Goal: Task Accomplishment & Management: Manage account settings

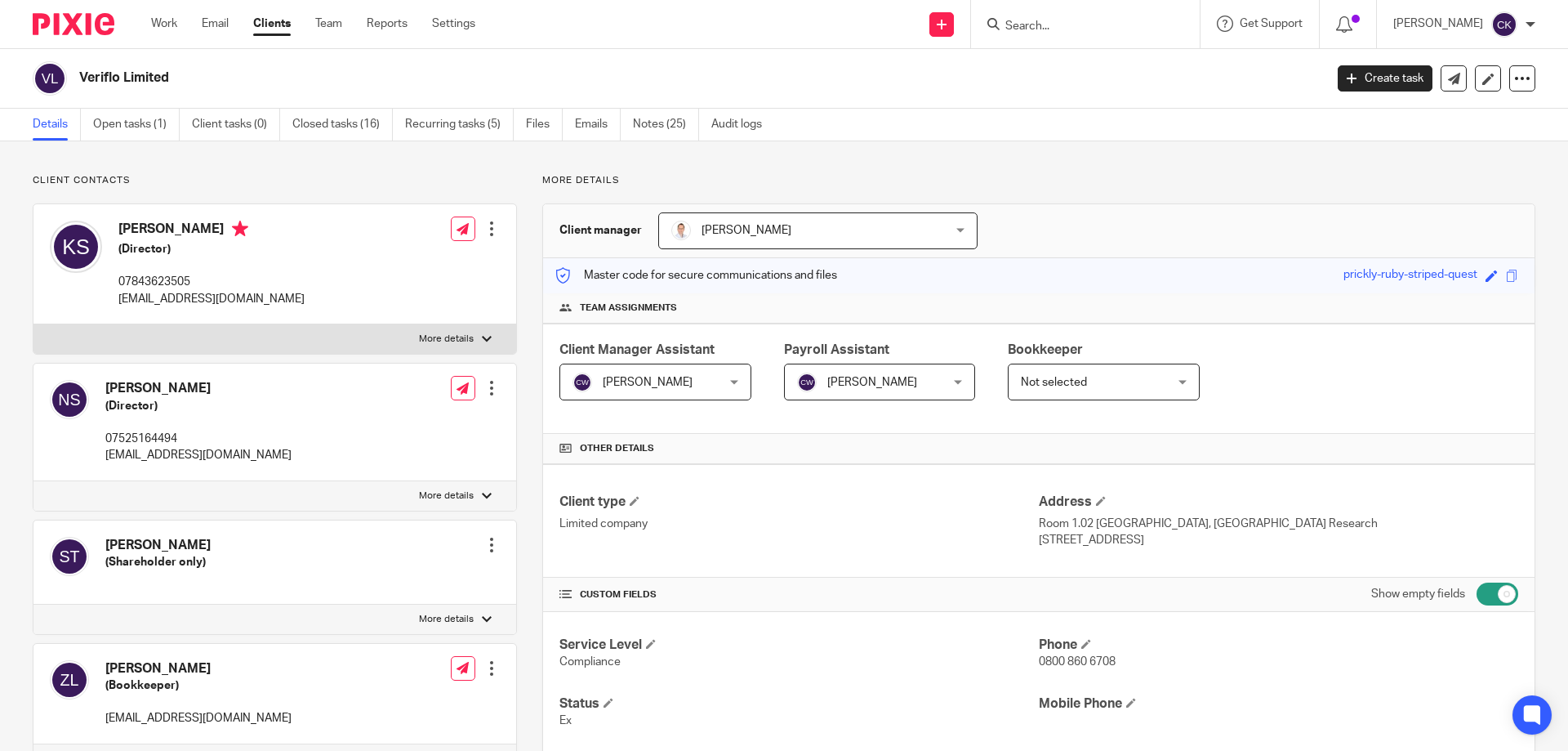
click at [1122, 31] on input "Search" at bounding box center [1077, 27] width 147 height 15
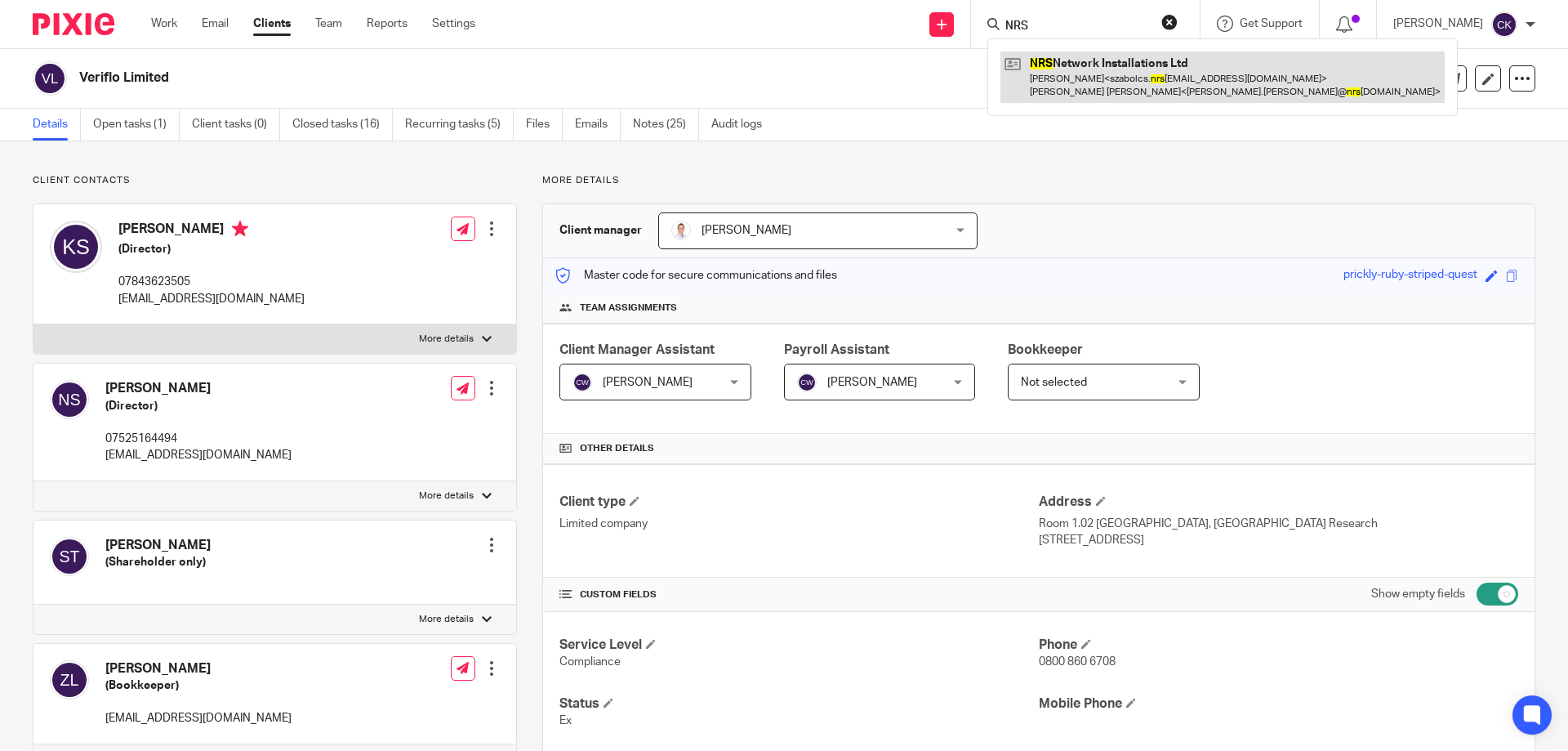
type input "NRS"
click at [1107, 62] on link at bounding box center [1223, 77] width 444 height 51
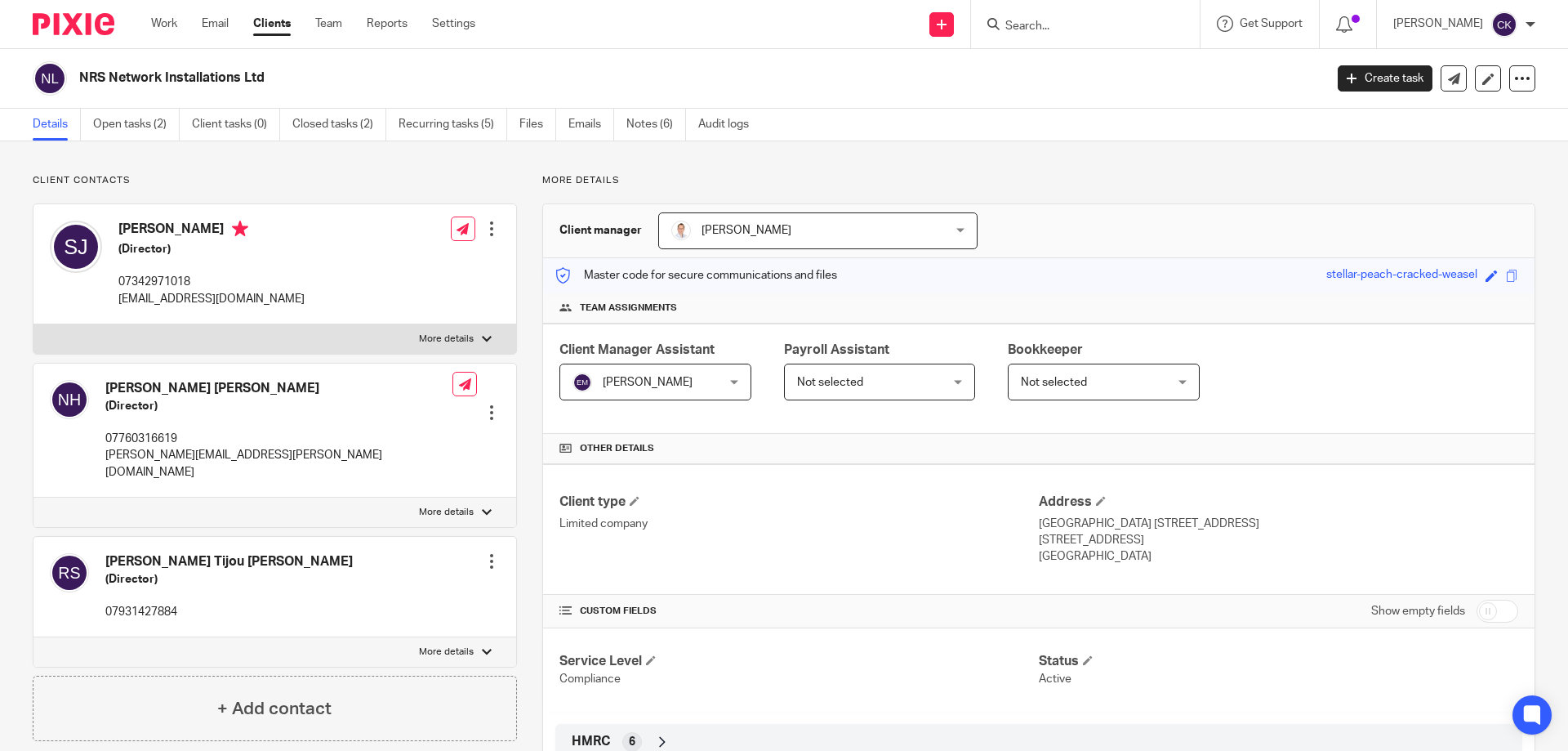
click at [1477, 610] on input "checkbox" at bounding box center [1497, 611] width 42 height 23
checkbox input "true"
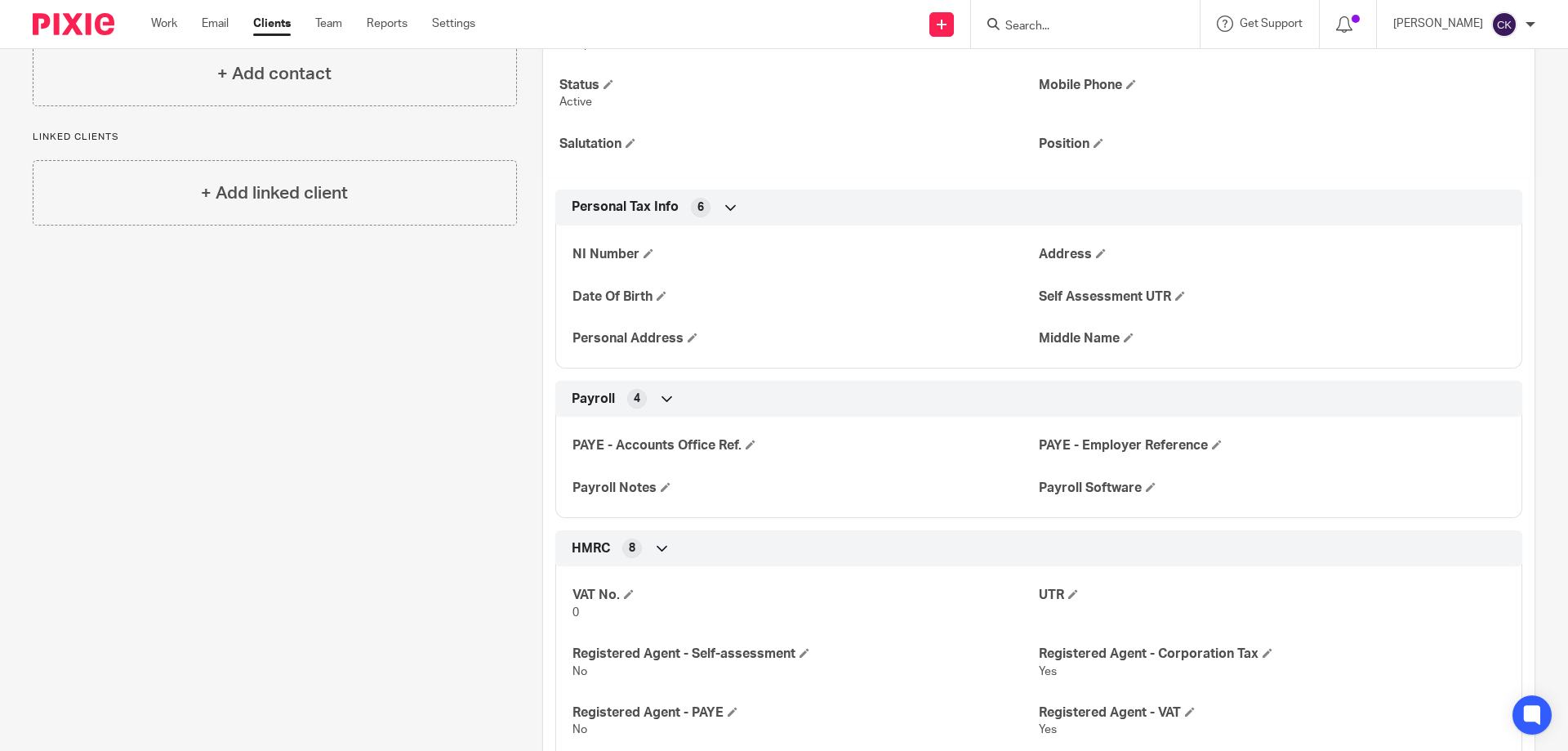
scroll to position [654, 0]
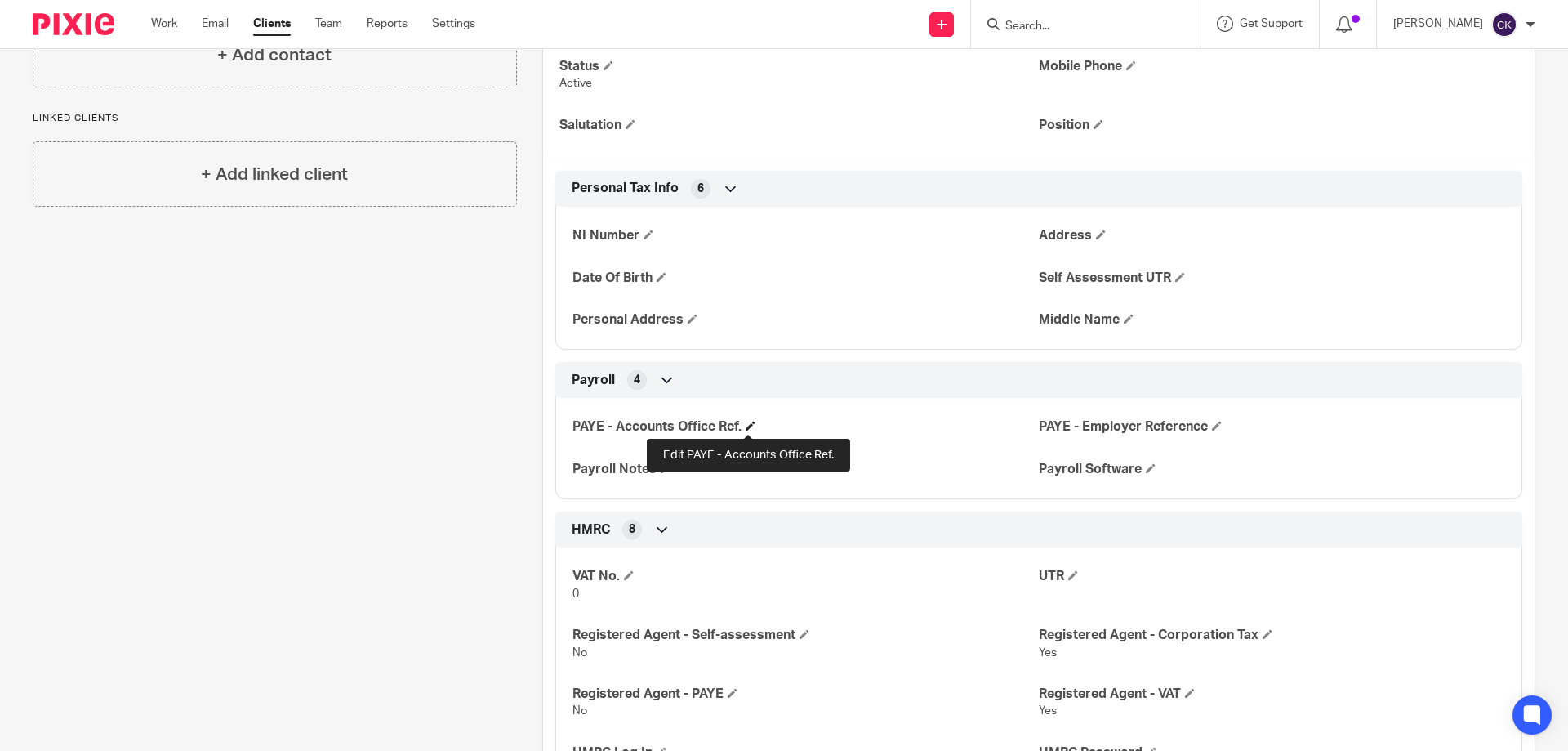
click at [748, 423] on span at bounding box center [751, 426] width 10 height 10
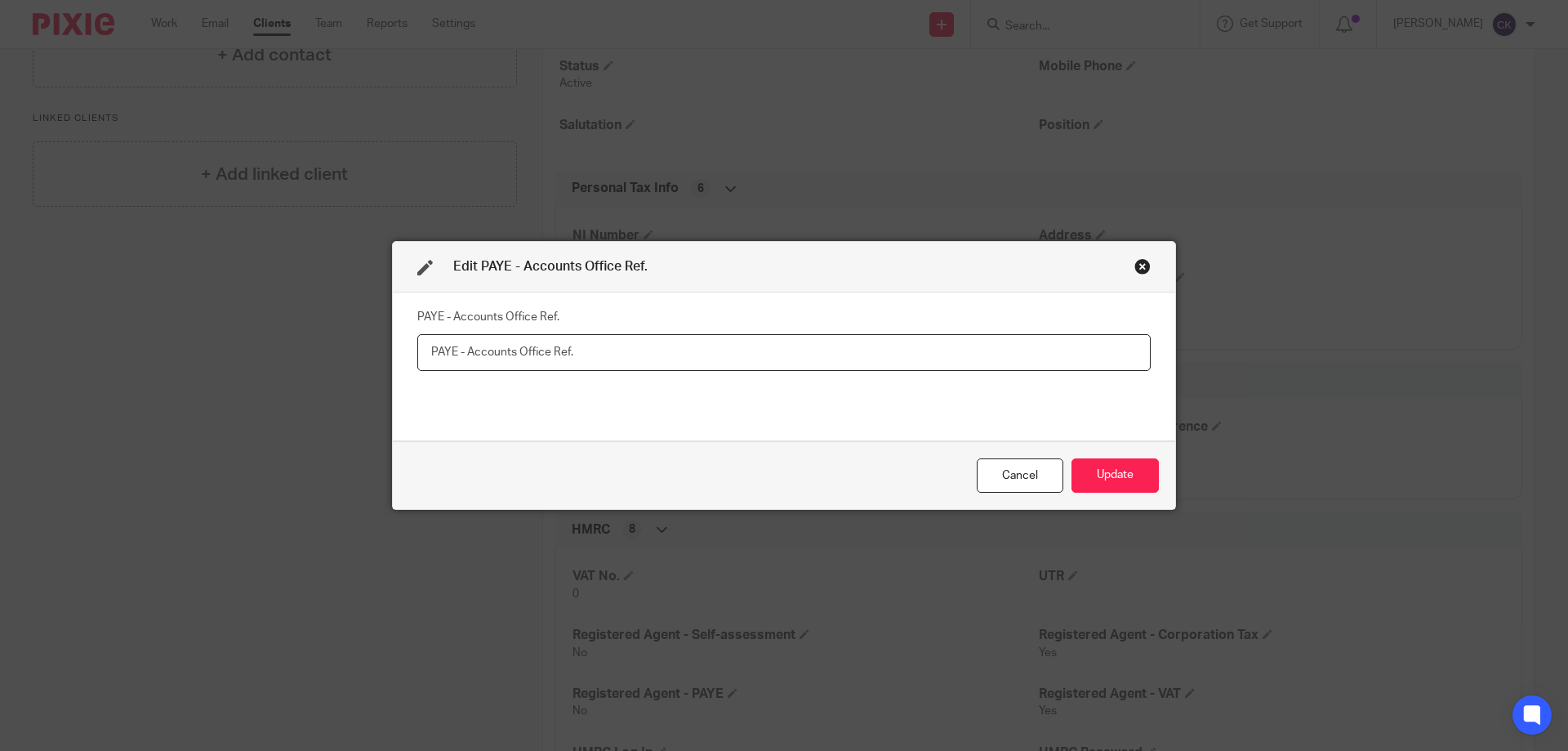
click at [554, 358] on input "text" at bounding box center [784, 352] width 733 height 37
paste input "120PY03508693"
type input "120PY03508693"
click at [1126, 473] on button "Update" at bounding box center [1115, 476] width 87 height 35
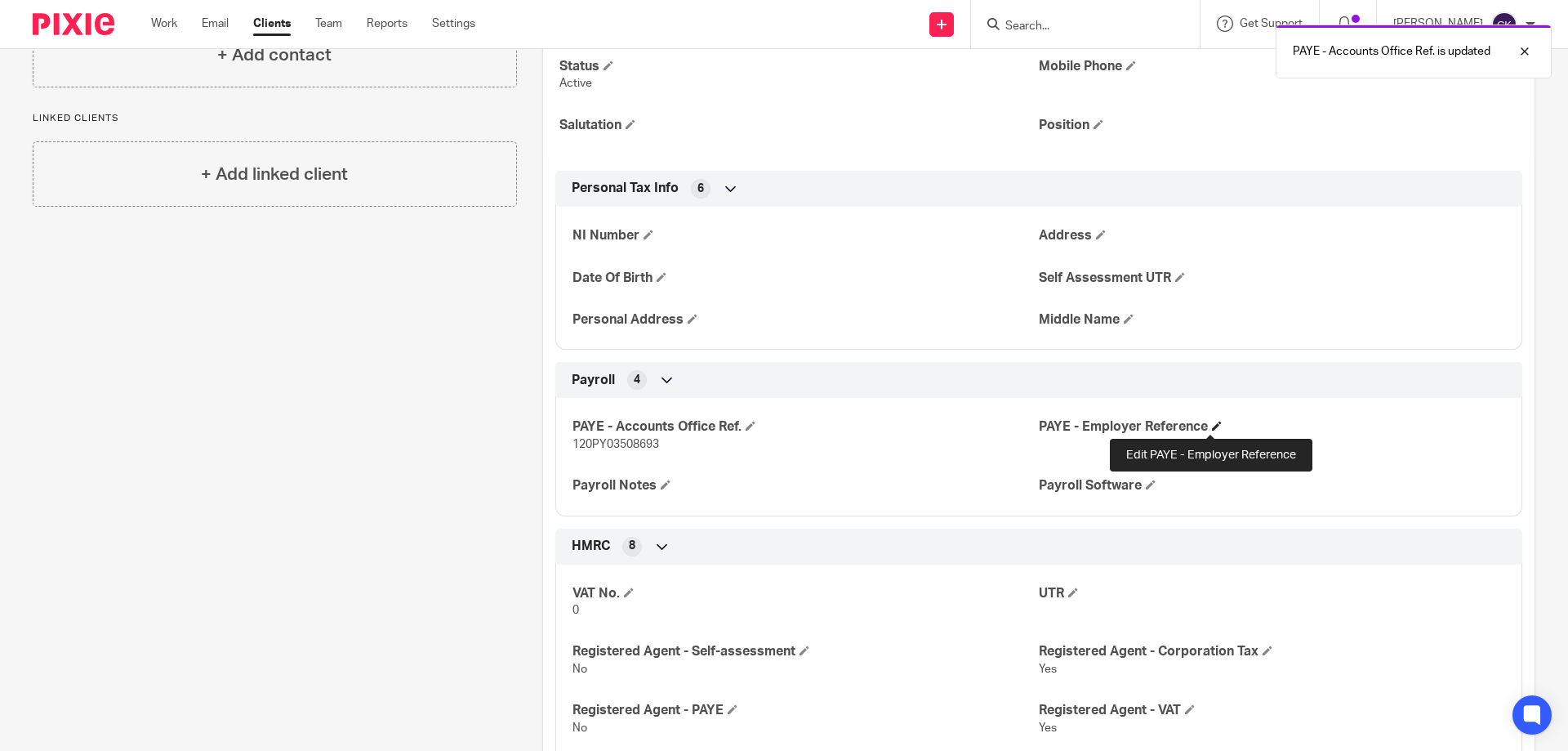
click at [1212, 422] on span at bounding box center [1217, 426] width 10 height 10
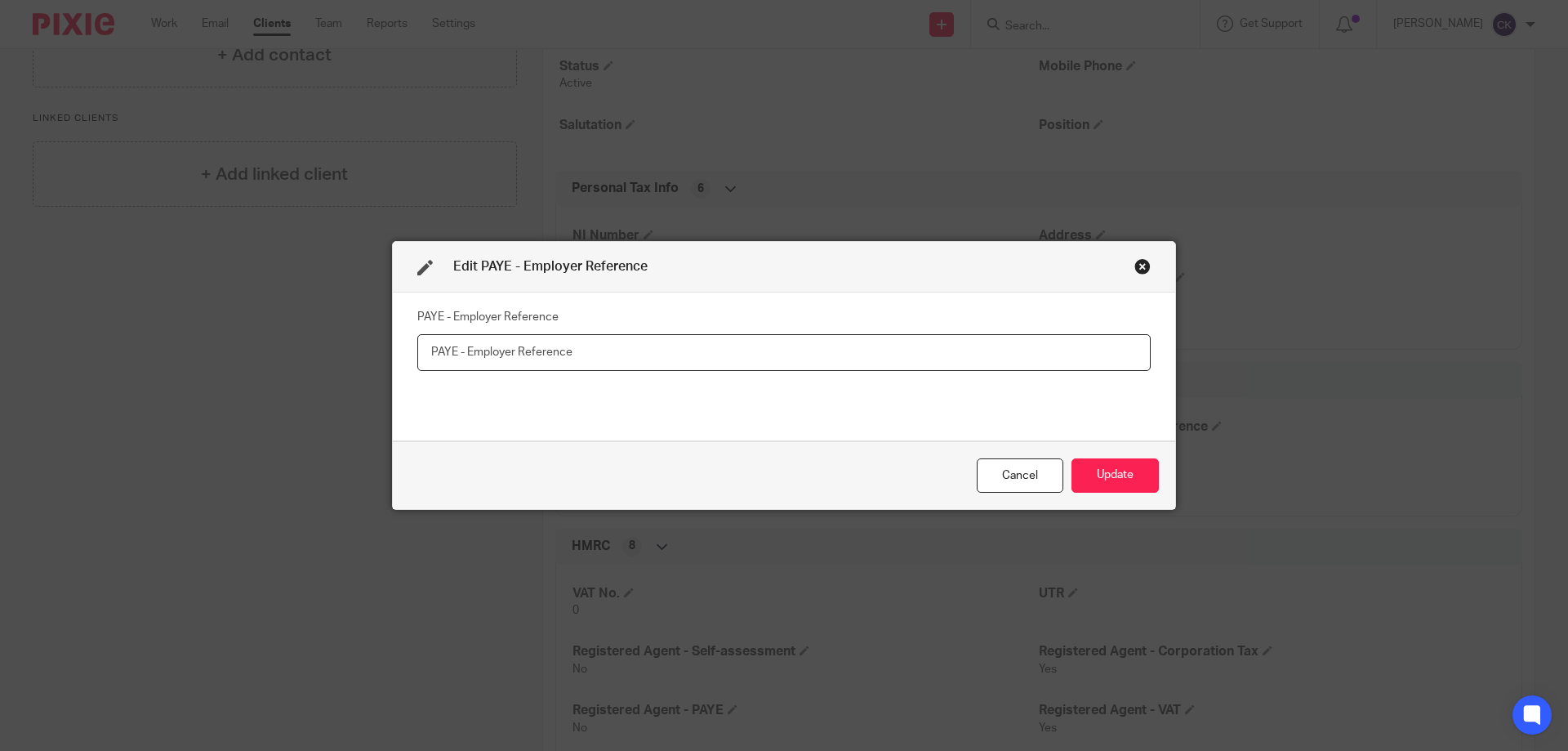
click at [463, 356] on input "text" at bounding box center [784, 352] width 733 height 37
paste input "120/XE96602"
type input "120/XE96602"
click at [1108, 474] on button "Update" at bounding box center [1115, 476] width 87 height 35
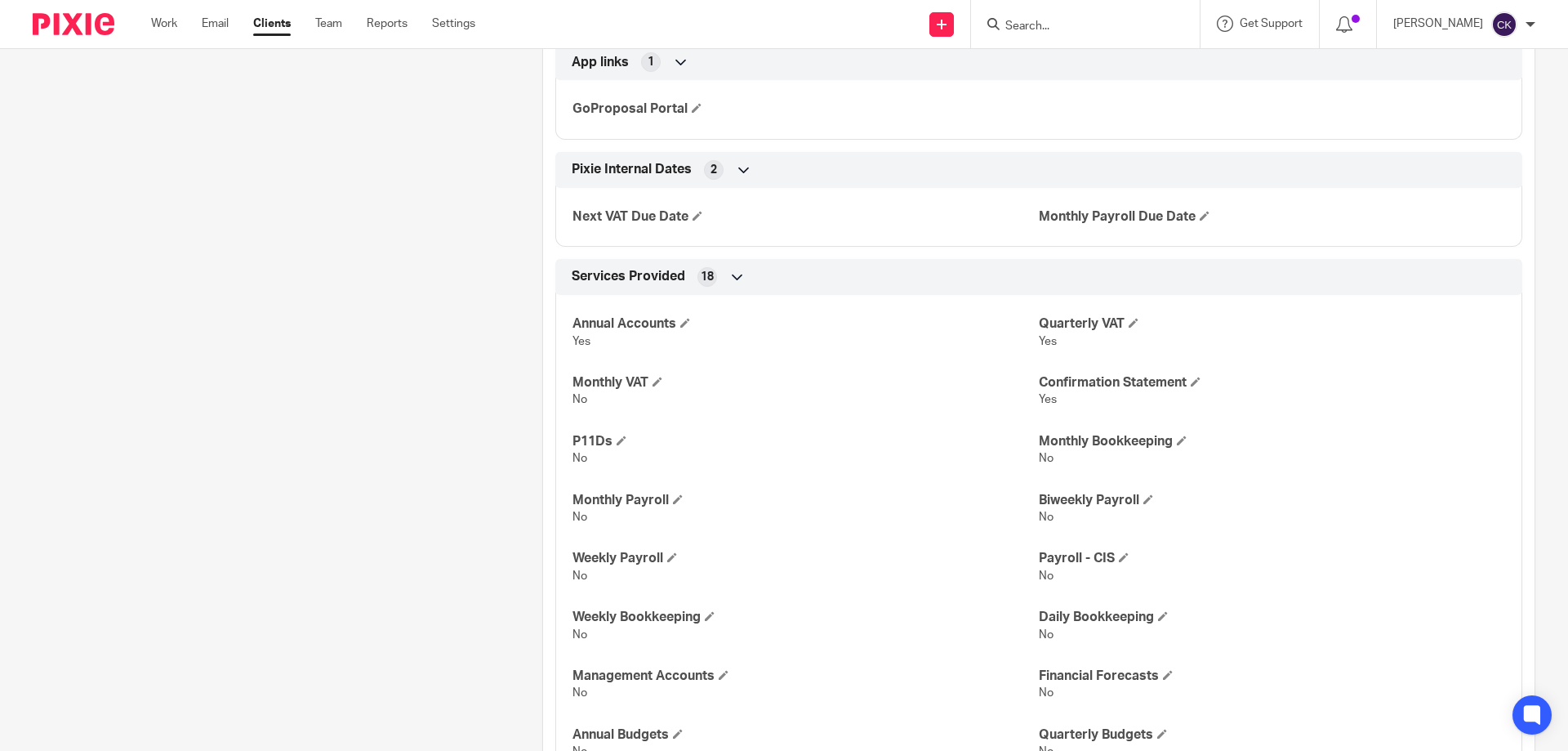
scroll to position [2370, 0]
click at [623, 440] on span at bounding box center [621, 440] width 10 height 10
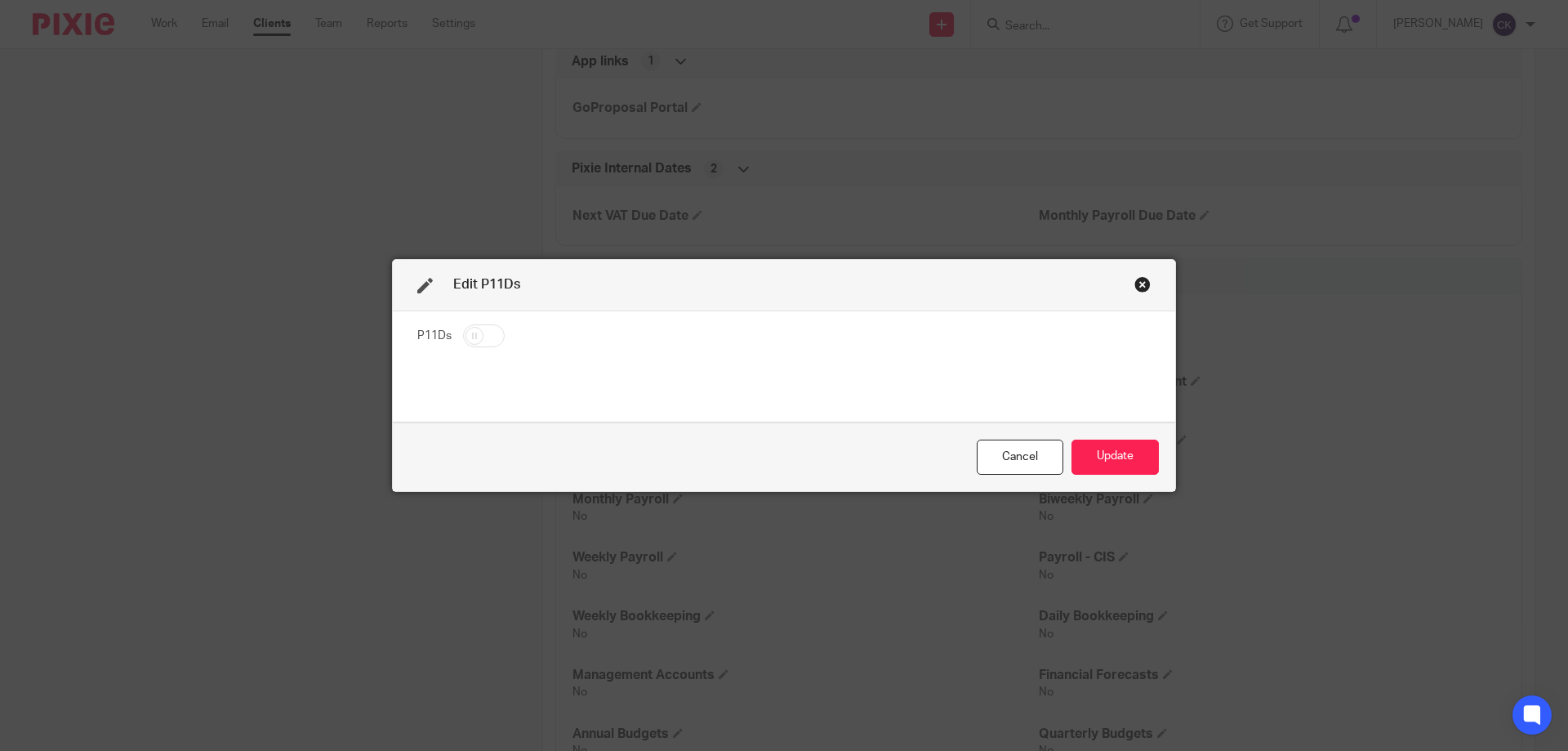
click at [468, 330] on input "checkbox" at bounding box center [484, 336] width 42 height 23
checkbox input "true"
click at [1105, 464] on button "Update" at bounding box center [1115, 457] width 87 height 35
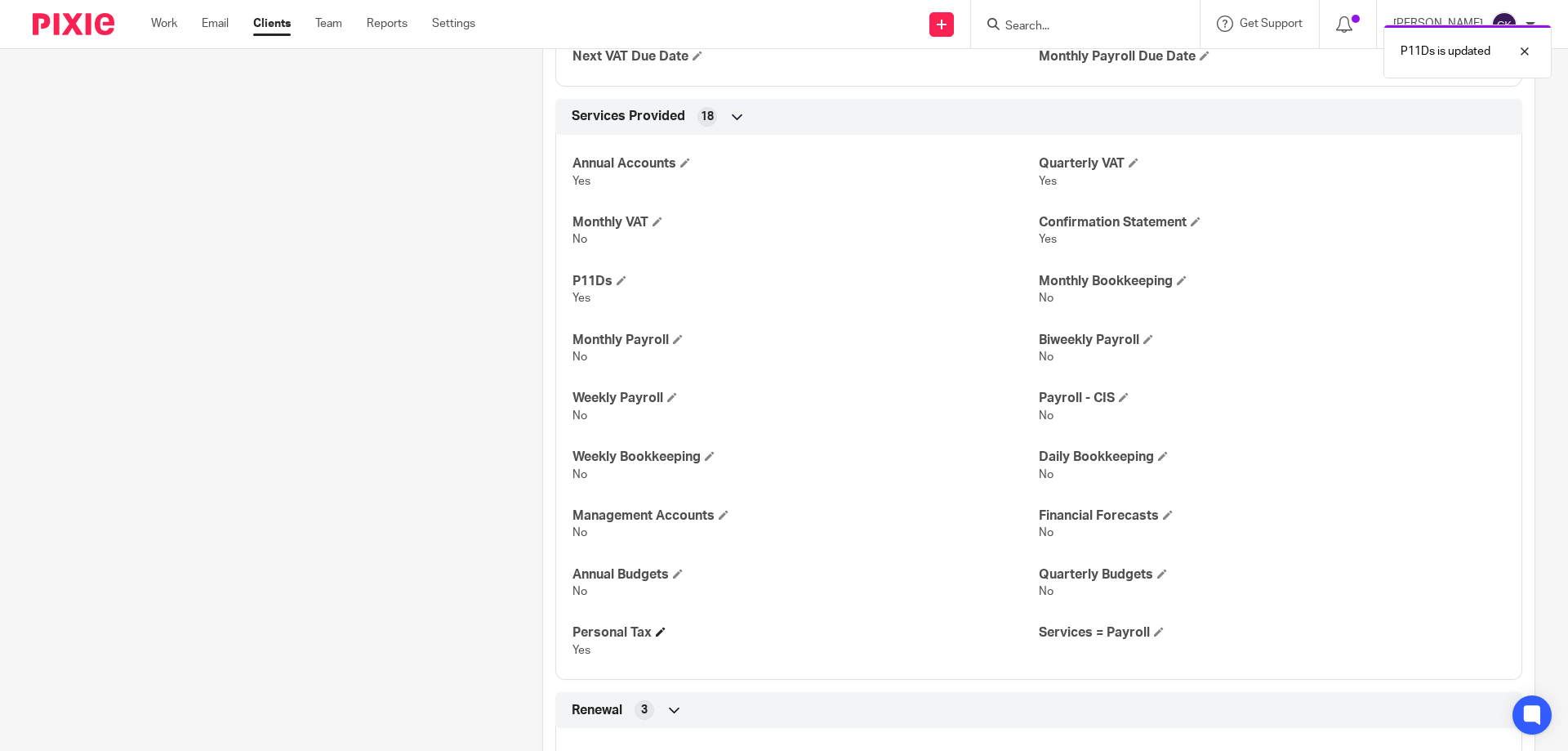
scroll to position [2534, 0]
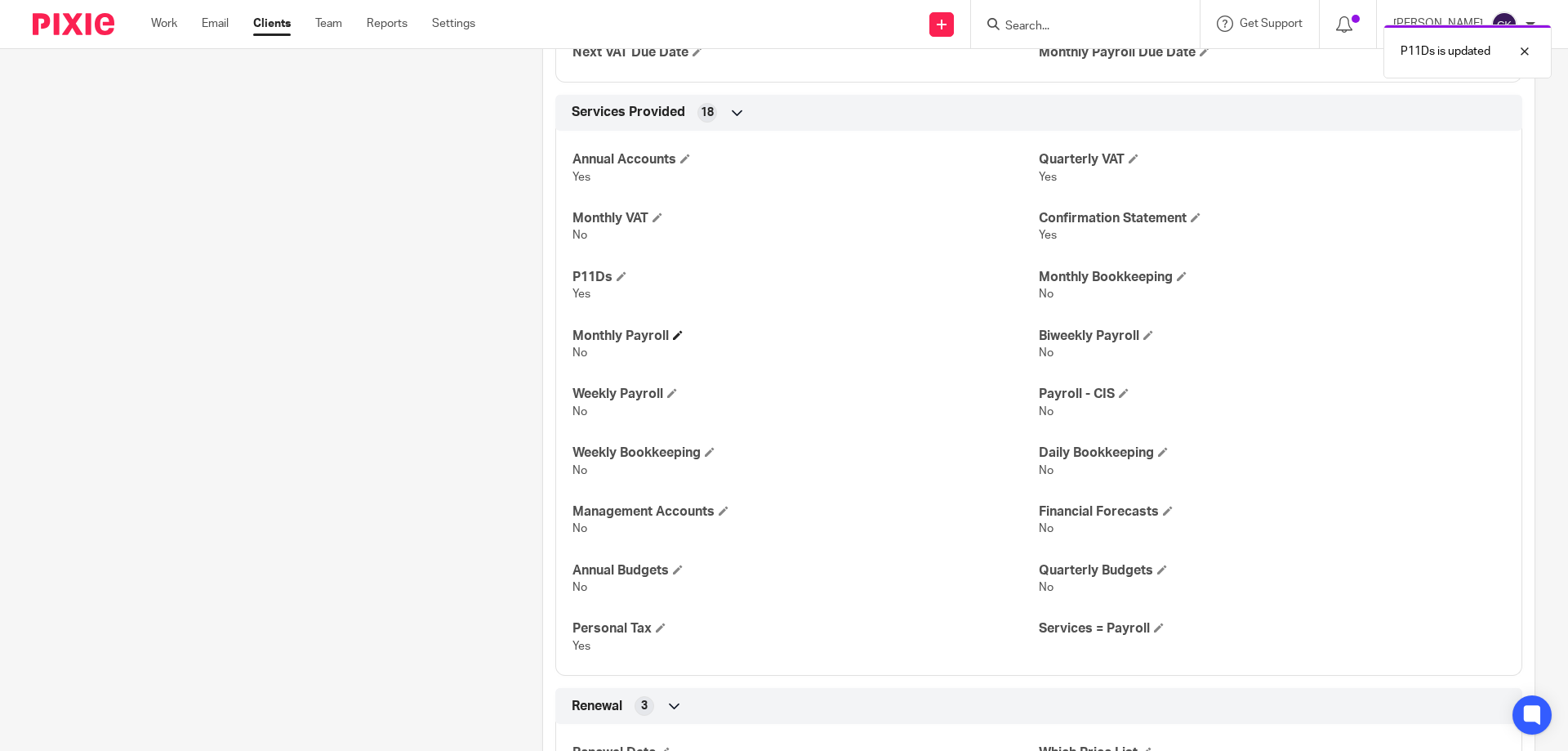
click at [673, 339] on span at bounding box center [678, 335] width 10 height 10
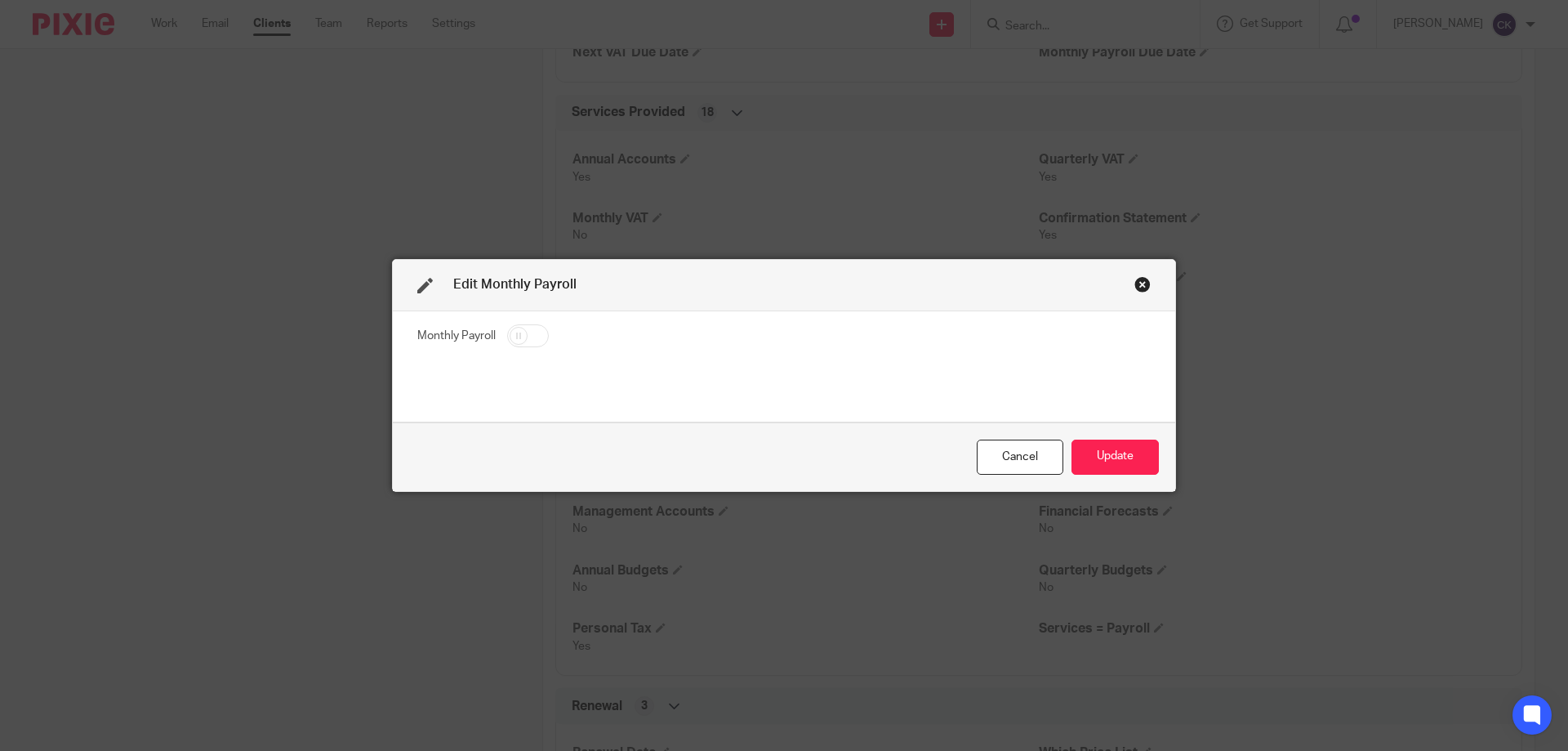
click at [514, 336] on input "checkbox" at bounding box center [528, 336] width 42 height 23
checkbox input "true"
click at [1112, 455] on button "Update" at bounding box center [1115, 457] width 87 height 35
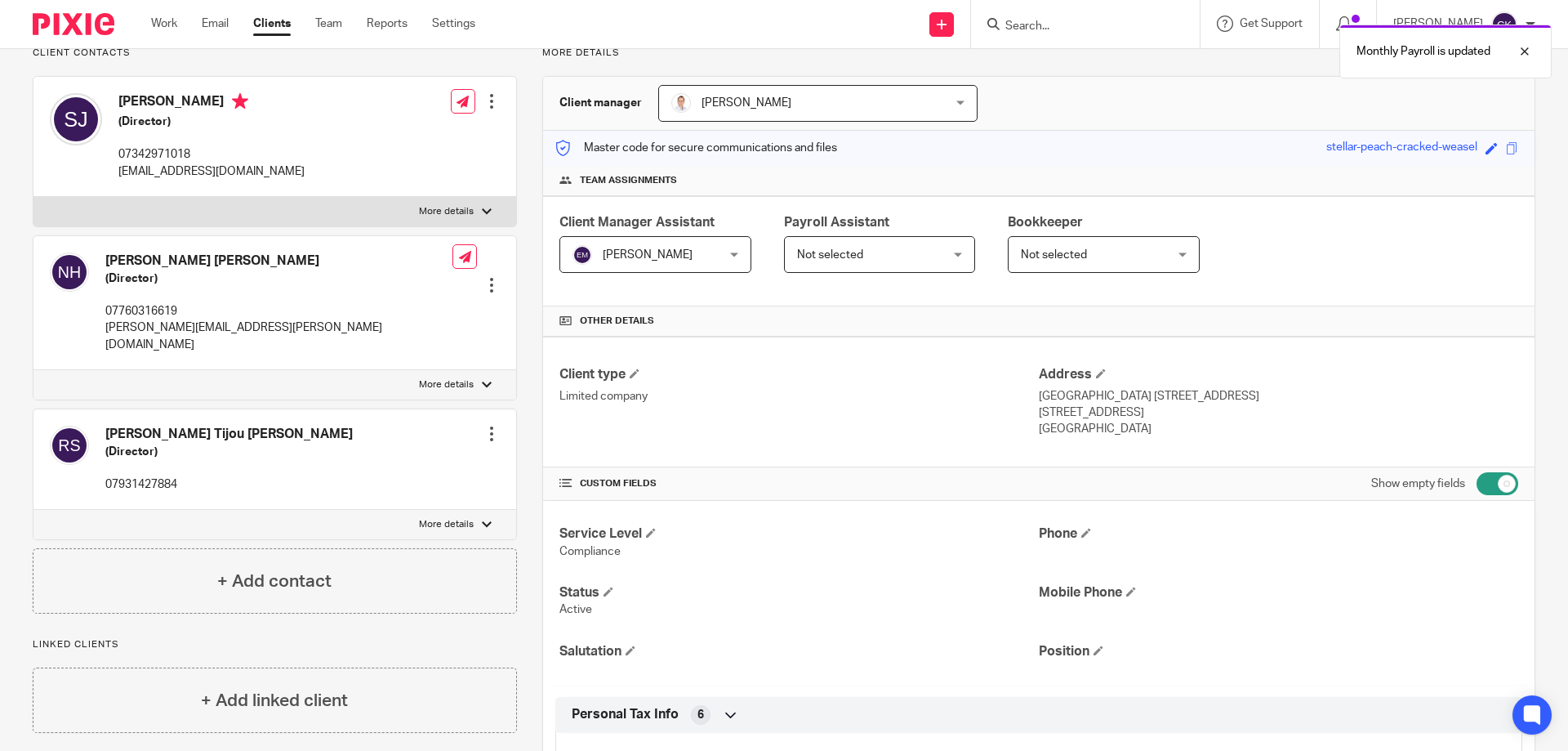
scroll to position [0, 0]
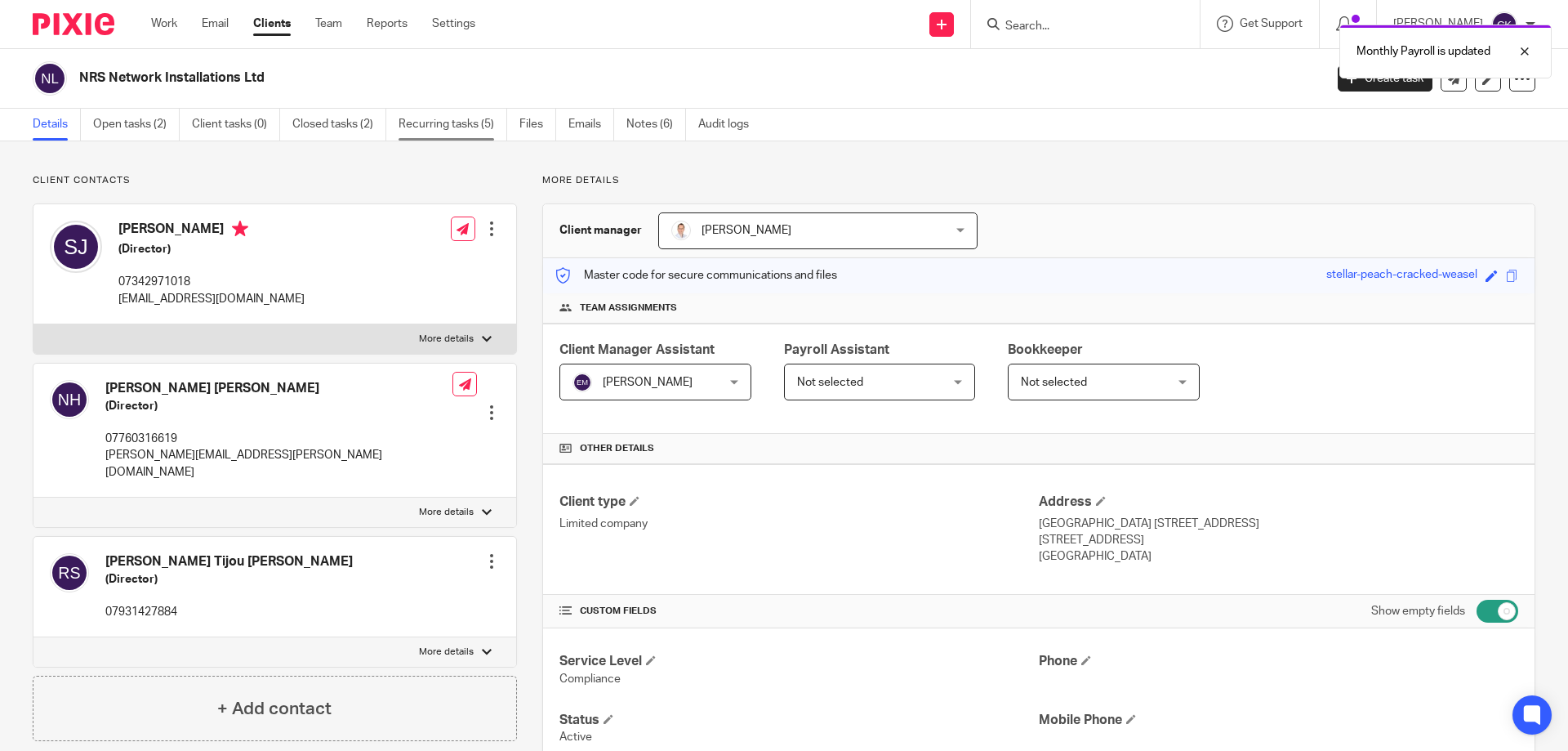
click at [449, 124] on link "Recurring tasks (5)" at bounding box center [453, 124] width 109 height 32
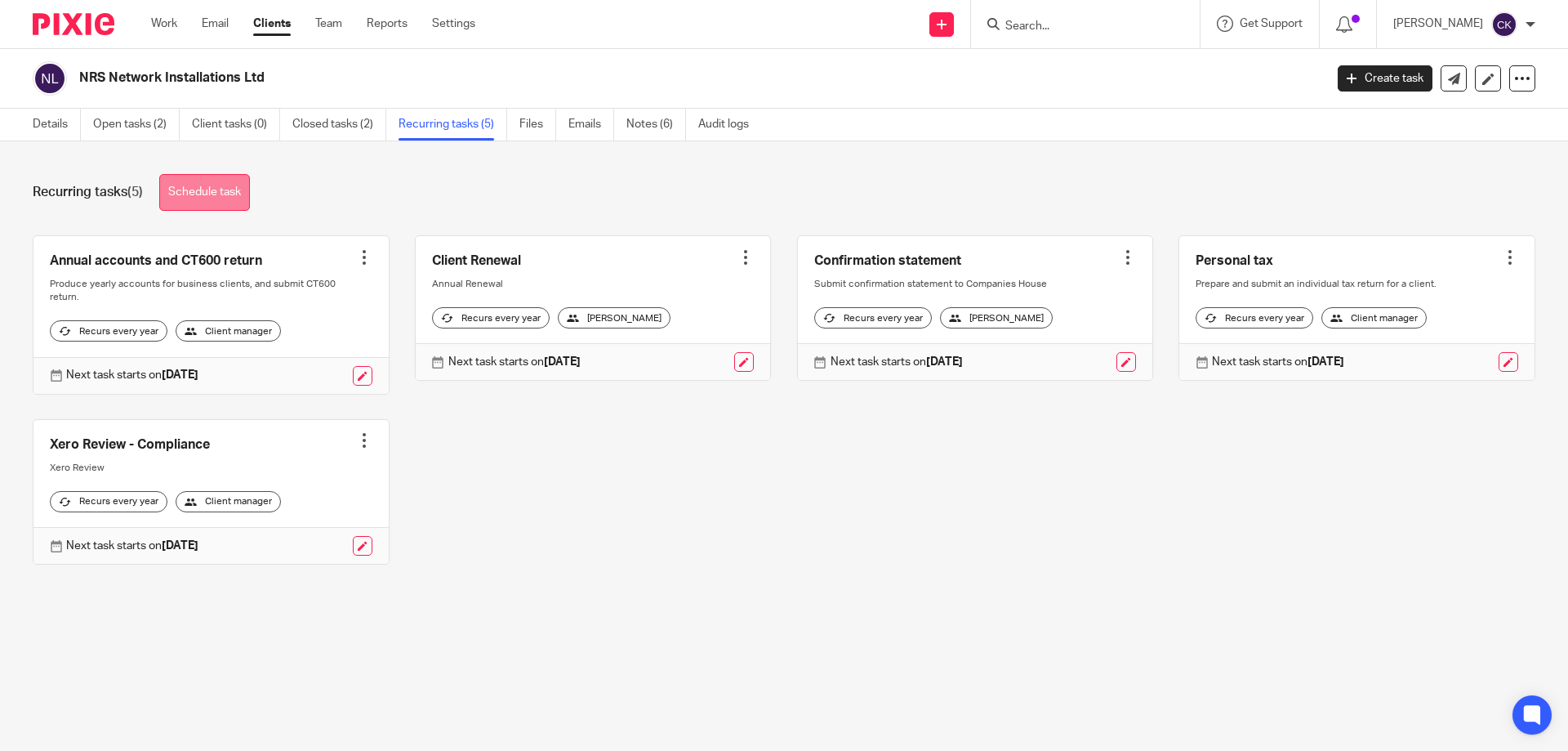
click at [223, 203] on link "Schedule task" at bounding box center [205, 192] width 91 height 37
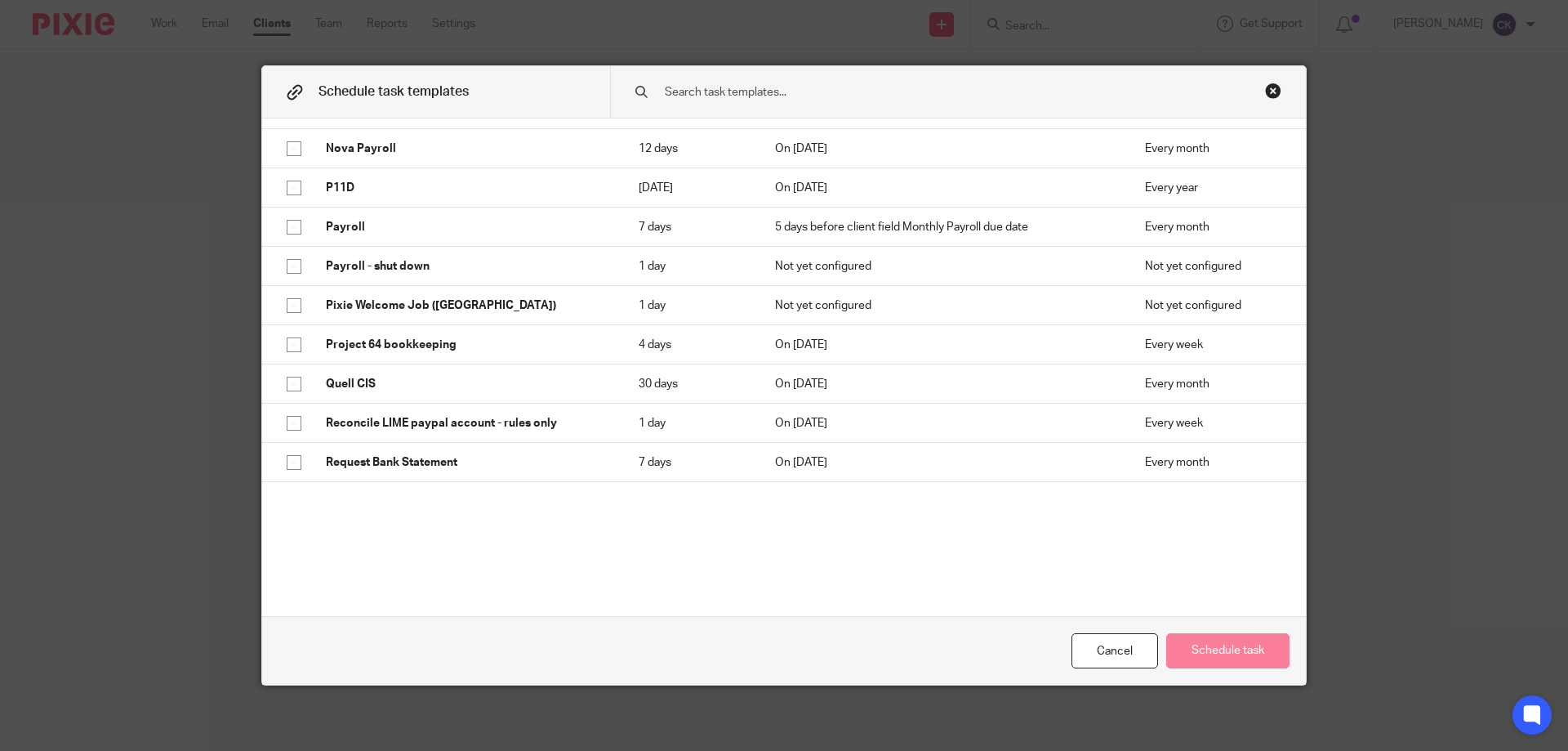
scroll to position [683, 0]
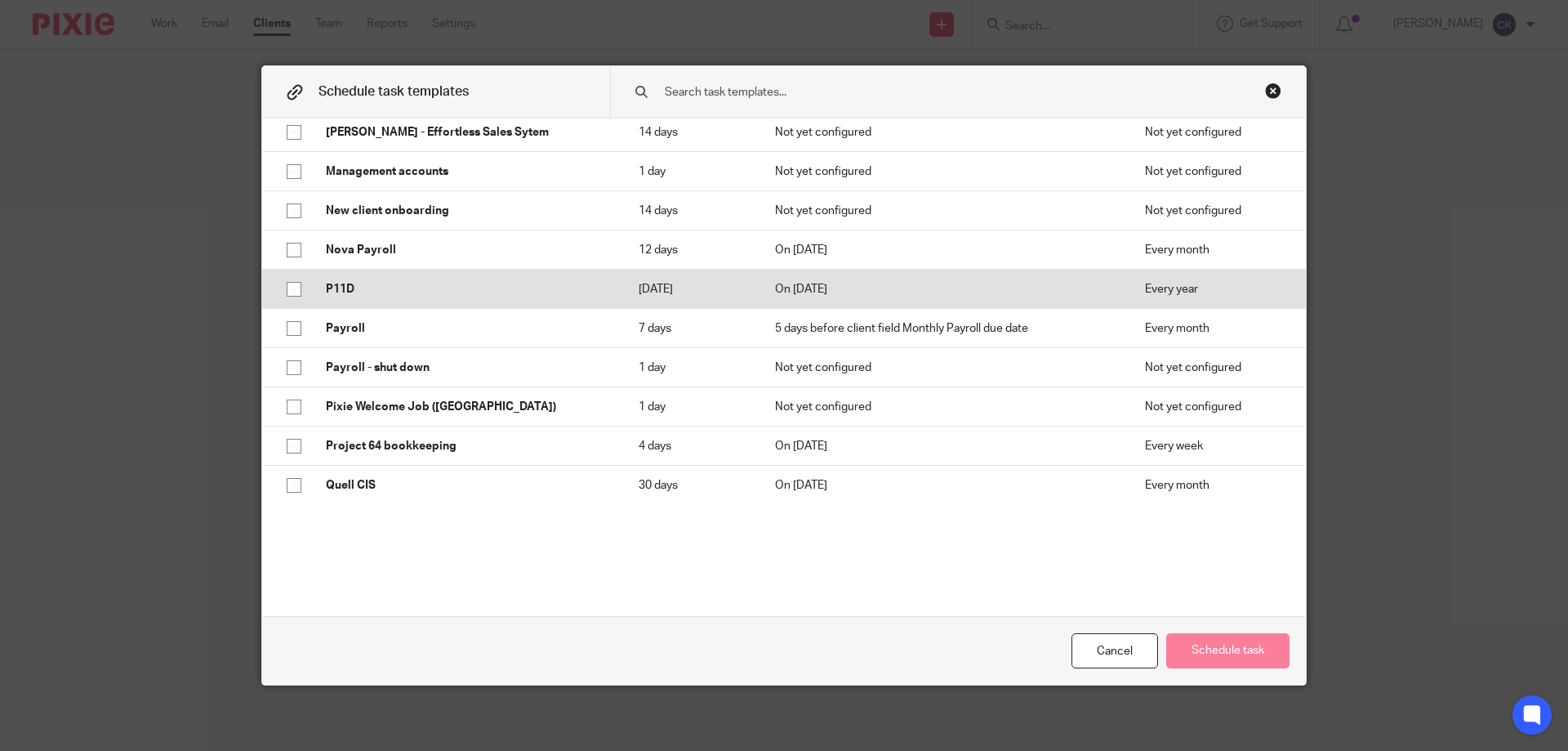
click at [287, 287] on input "checkbox" at bounding box center [294, 289] width 31 height 31
checkbox input "true"
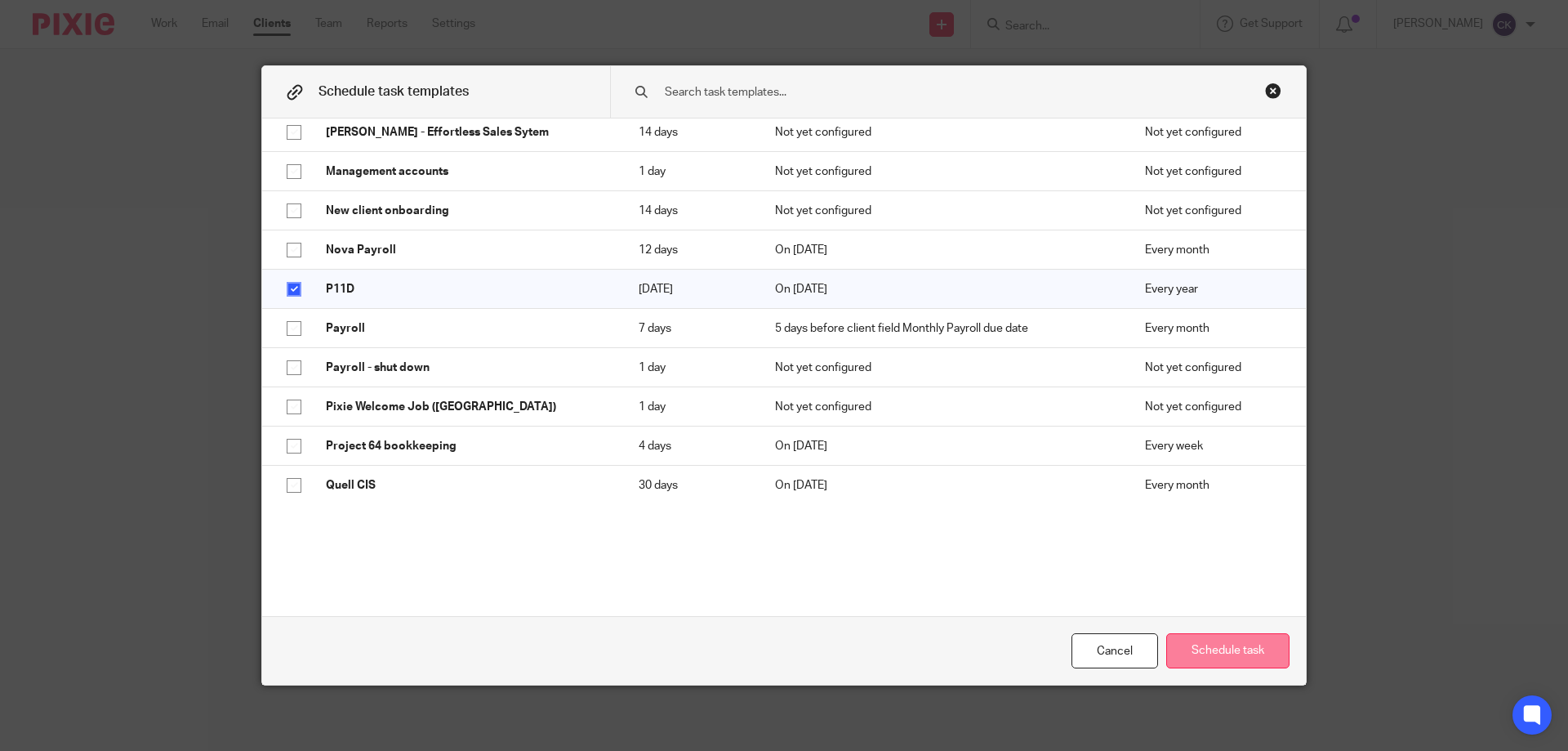
click at [1231, 651] on button "Schedule task" at bounding box center [1228, 651] width 123 height 35
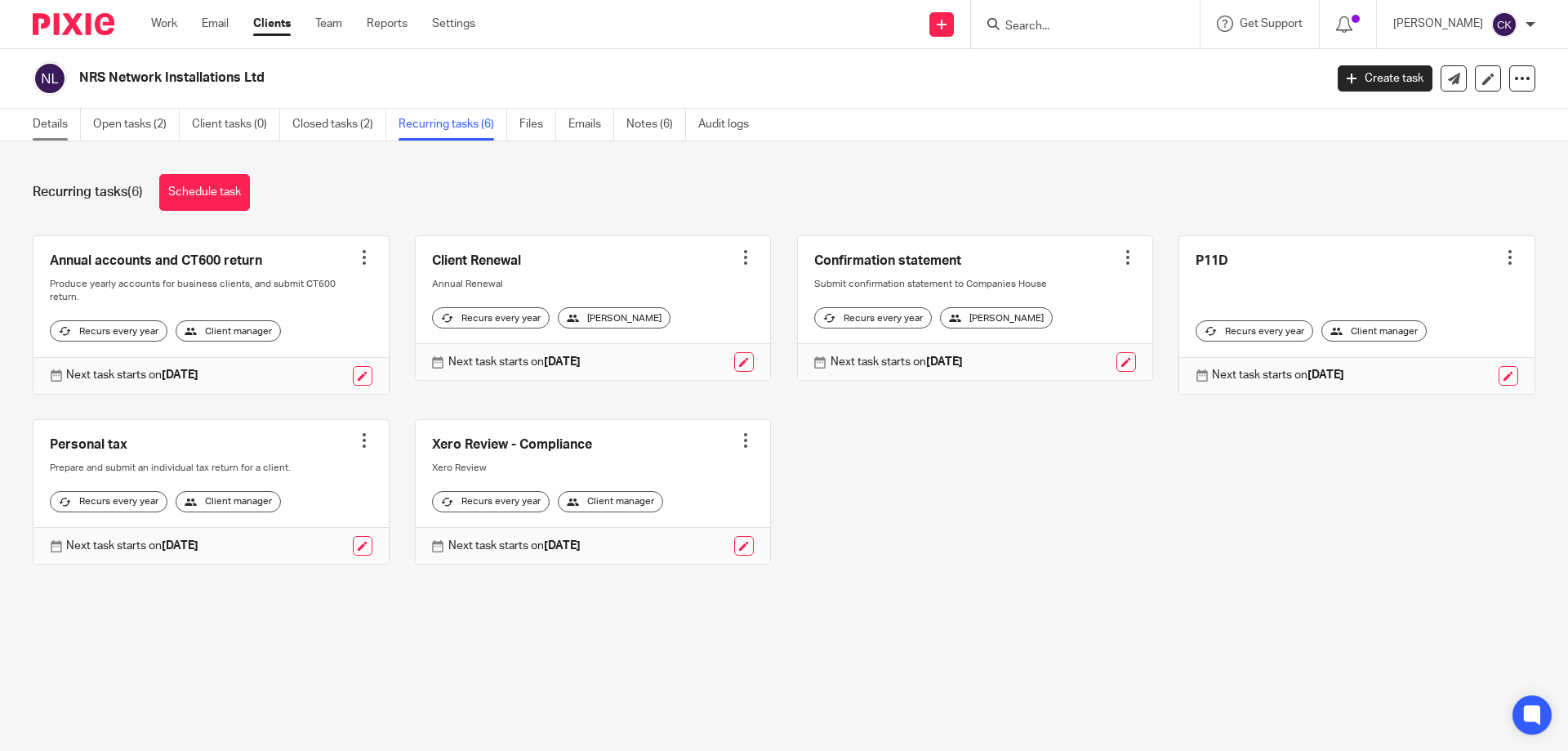
click at [43, 118] on link "Details" at bounding box center [57, 124] width 49 height 32
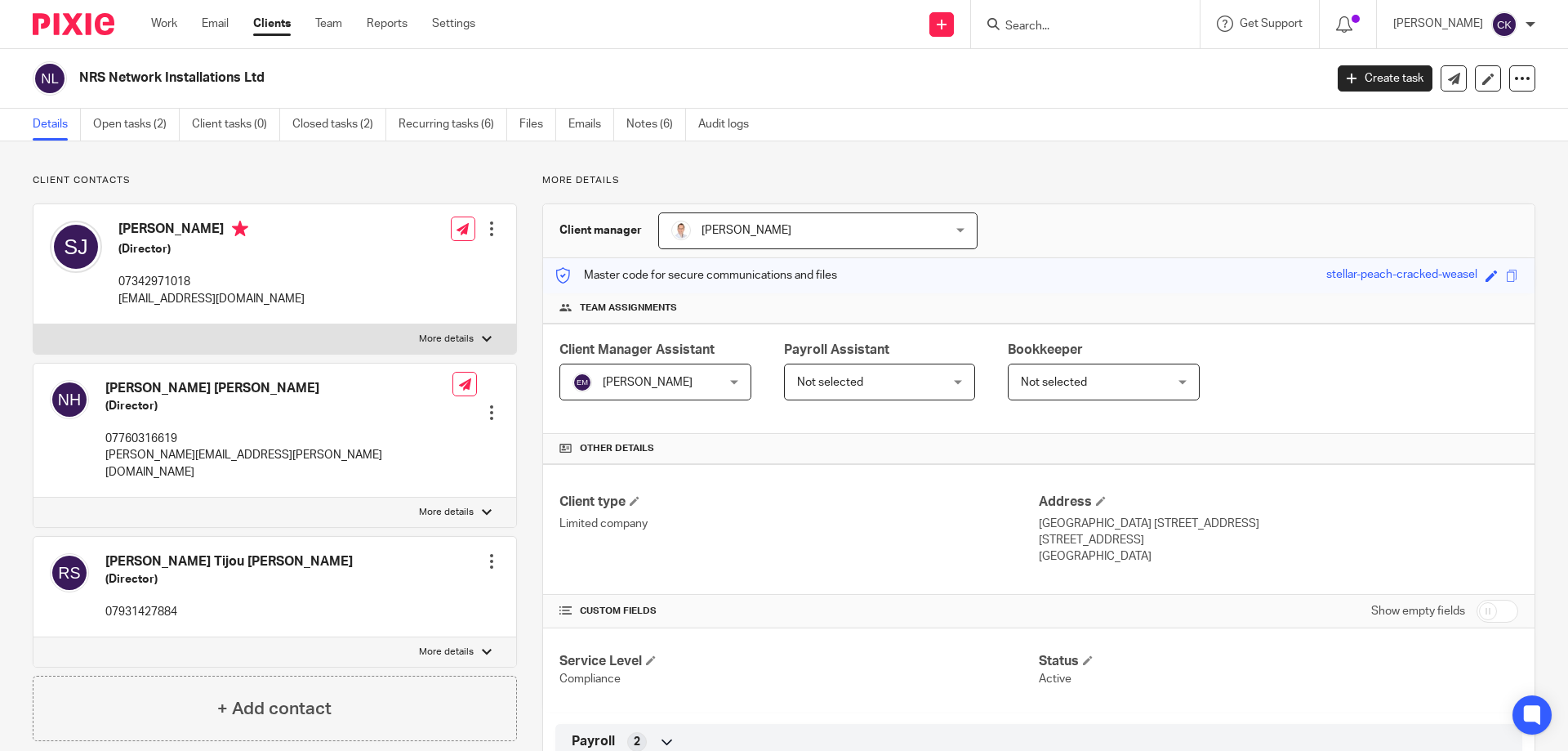
scroll to position [408, 0]
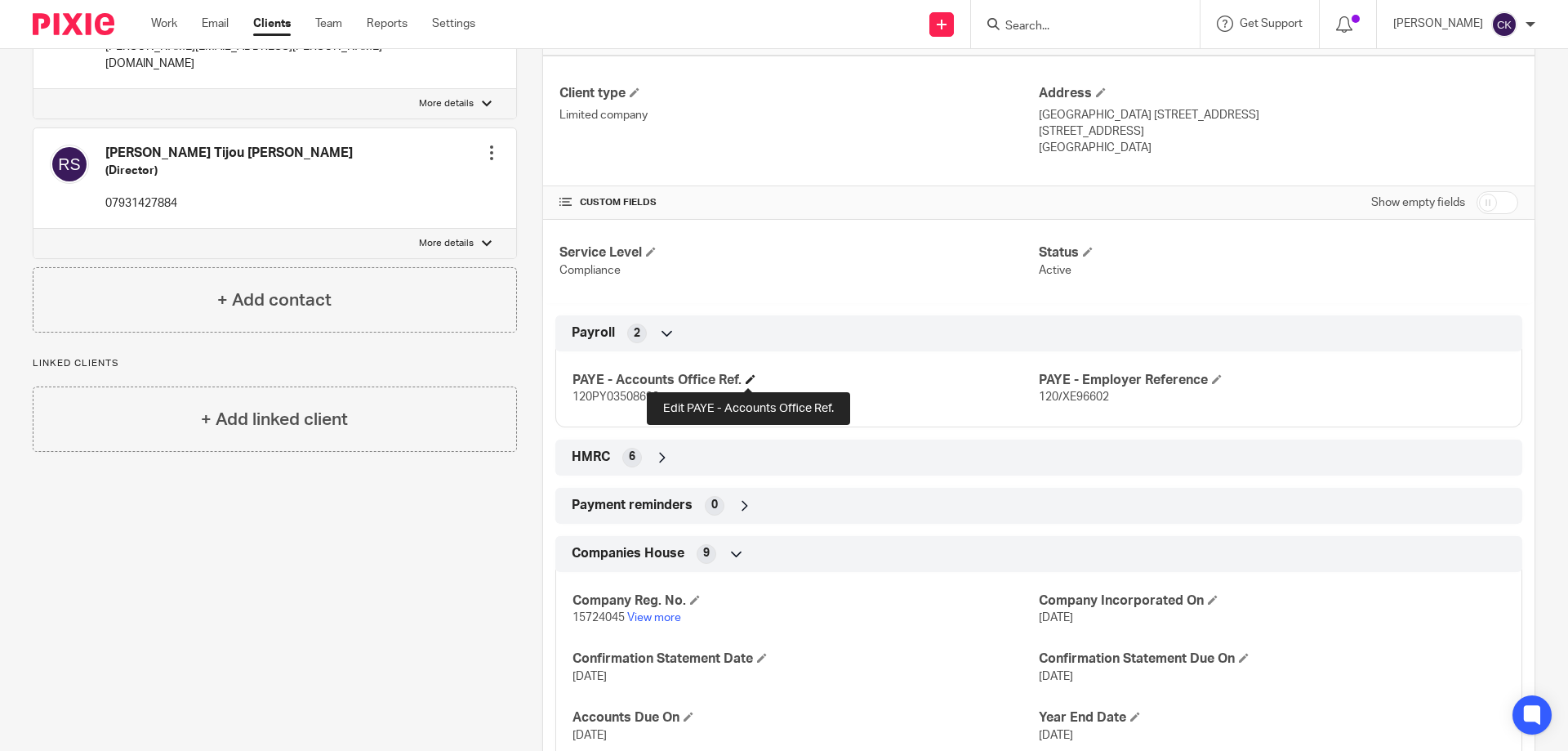
click at [749, 378] on span at bounding box center [751, 380] width 10 height 10
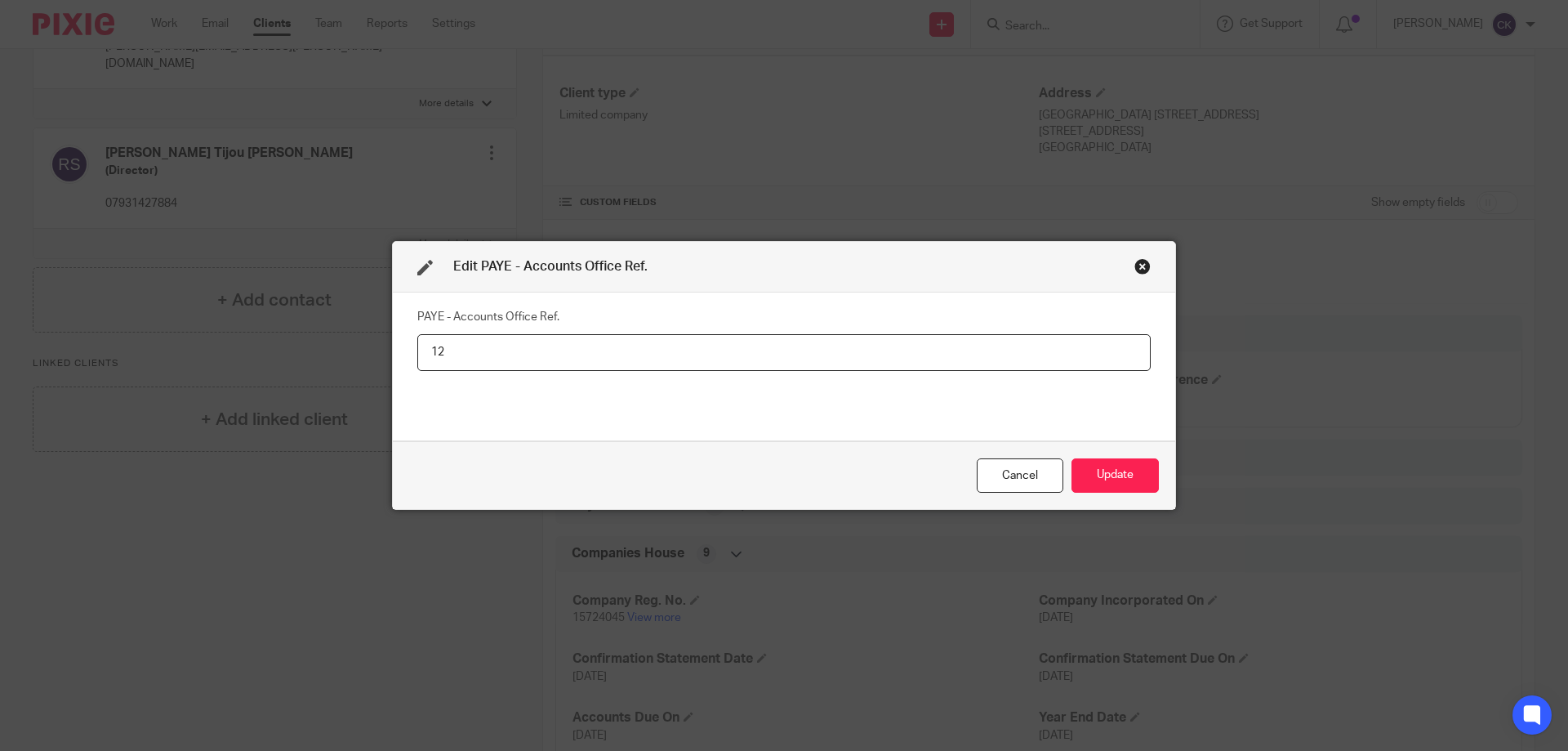
type input "1"
click at [1143, 468] on button "Update" at bounding box center [1115, 476] width 87 height 35
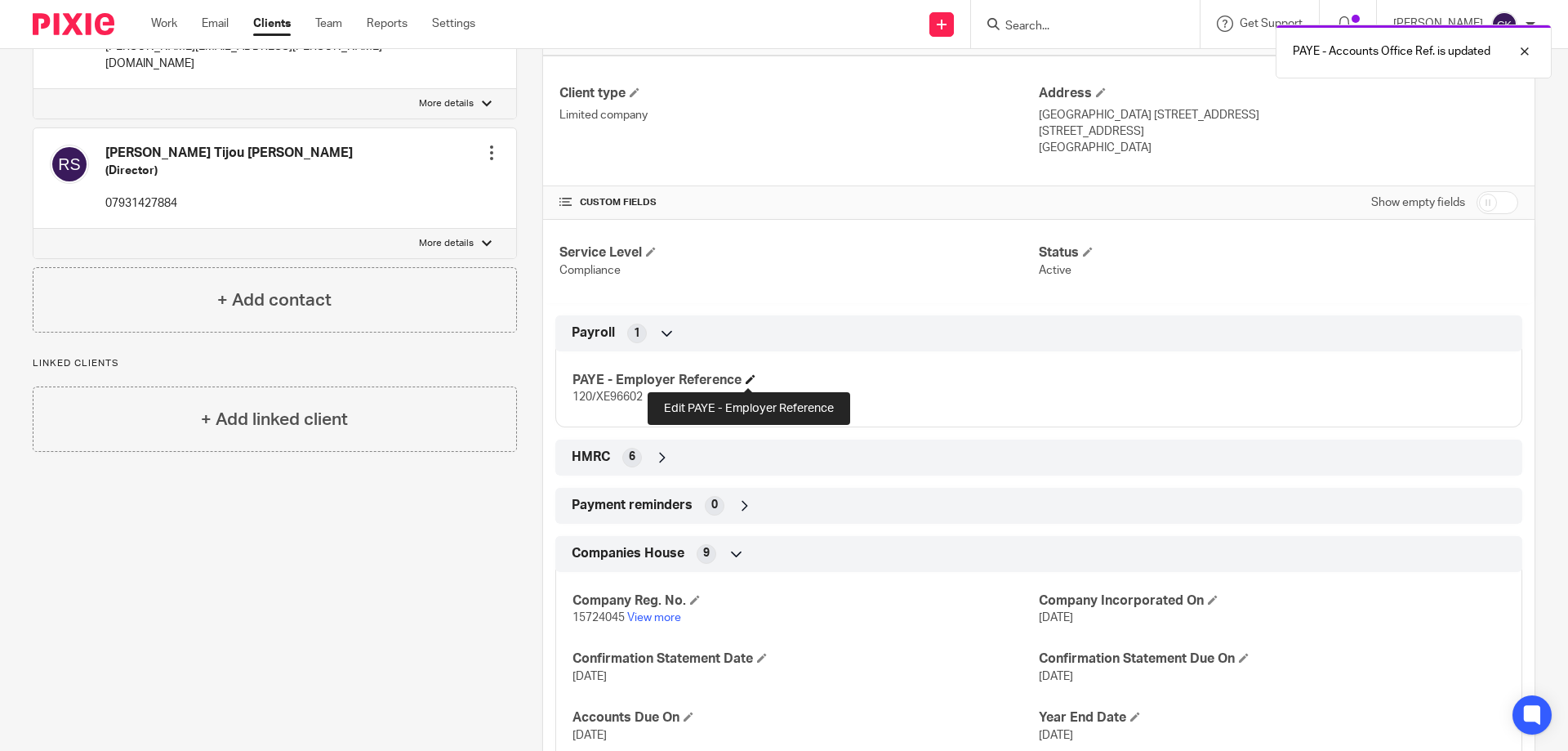
click at [747, 382] on span at bounding box center [751, 380] width 10 height 10
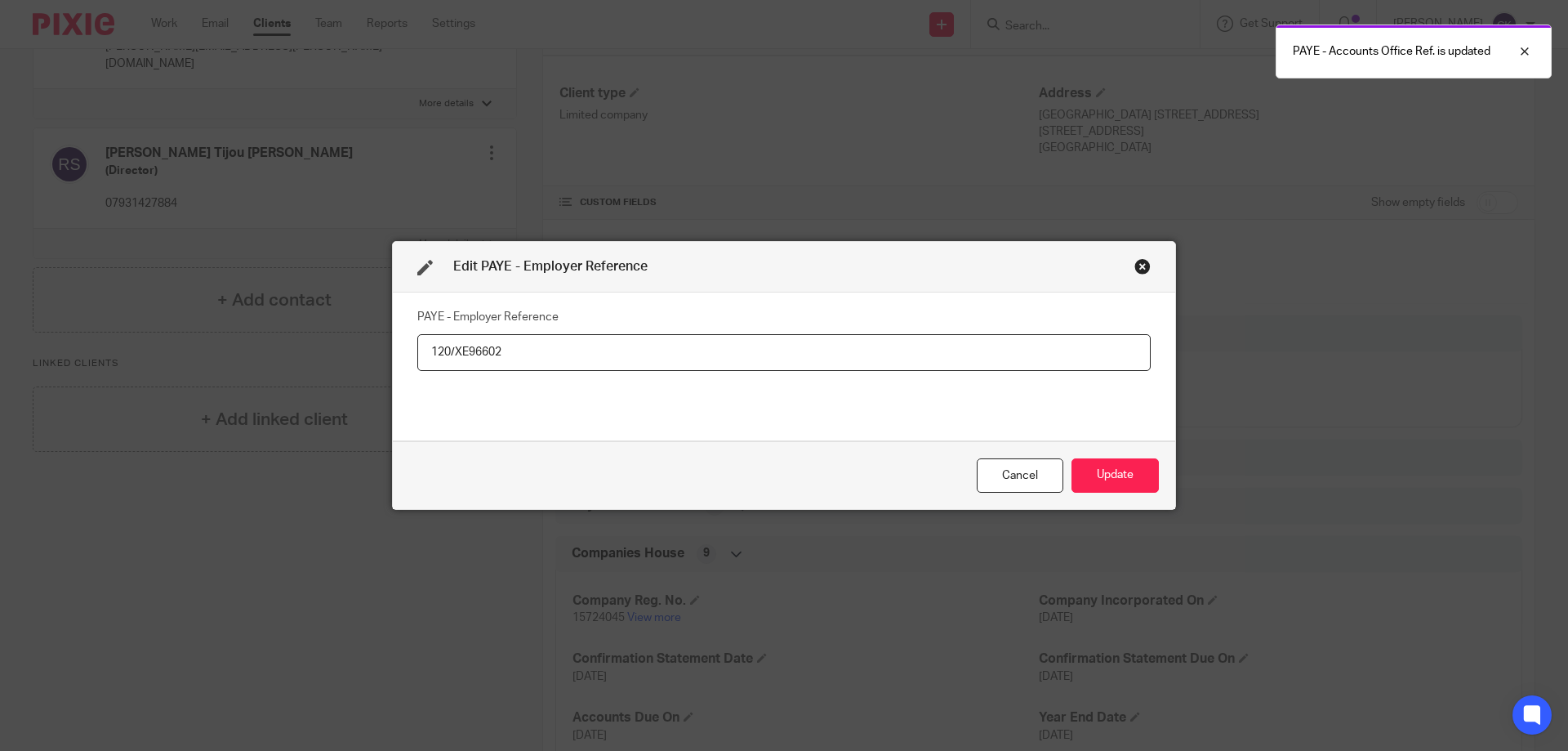
drag, startPoint x: 570, startPoint y: 352, endPoint x: 326, endPoint y: 358, distance: 244.1
click at [328, 357] on div "Edit PAYE - Employer Reference PAYE - Employer Reference 120/XE96602 Cancel Upd…" at bounding box center [784, 376] width 1568 height 751
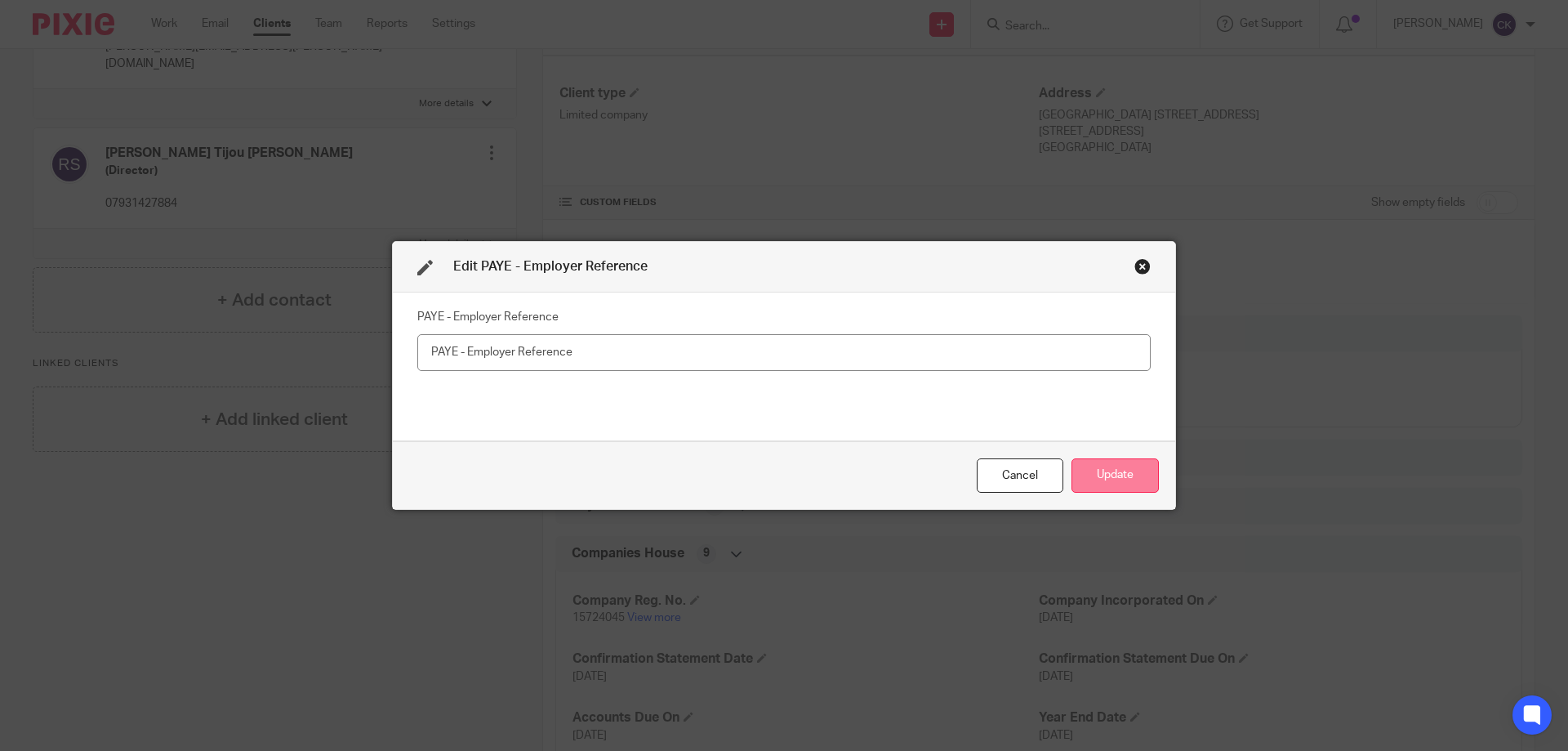
click at [1096, 481] on button "Update" at bounding box center [1115, 476] width 87 height 35
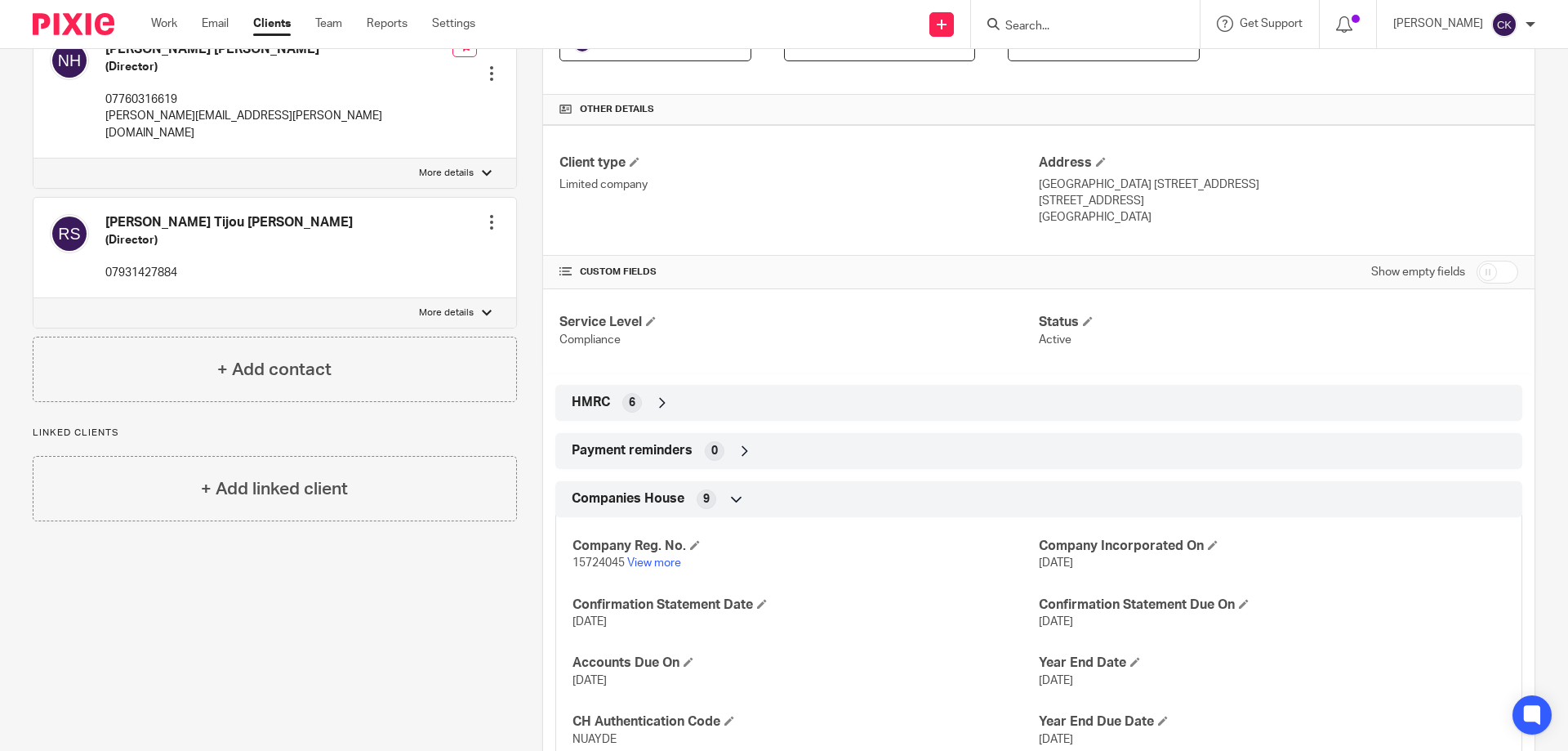
scroll to position [327, 0]
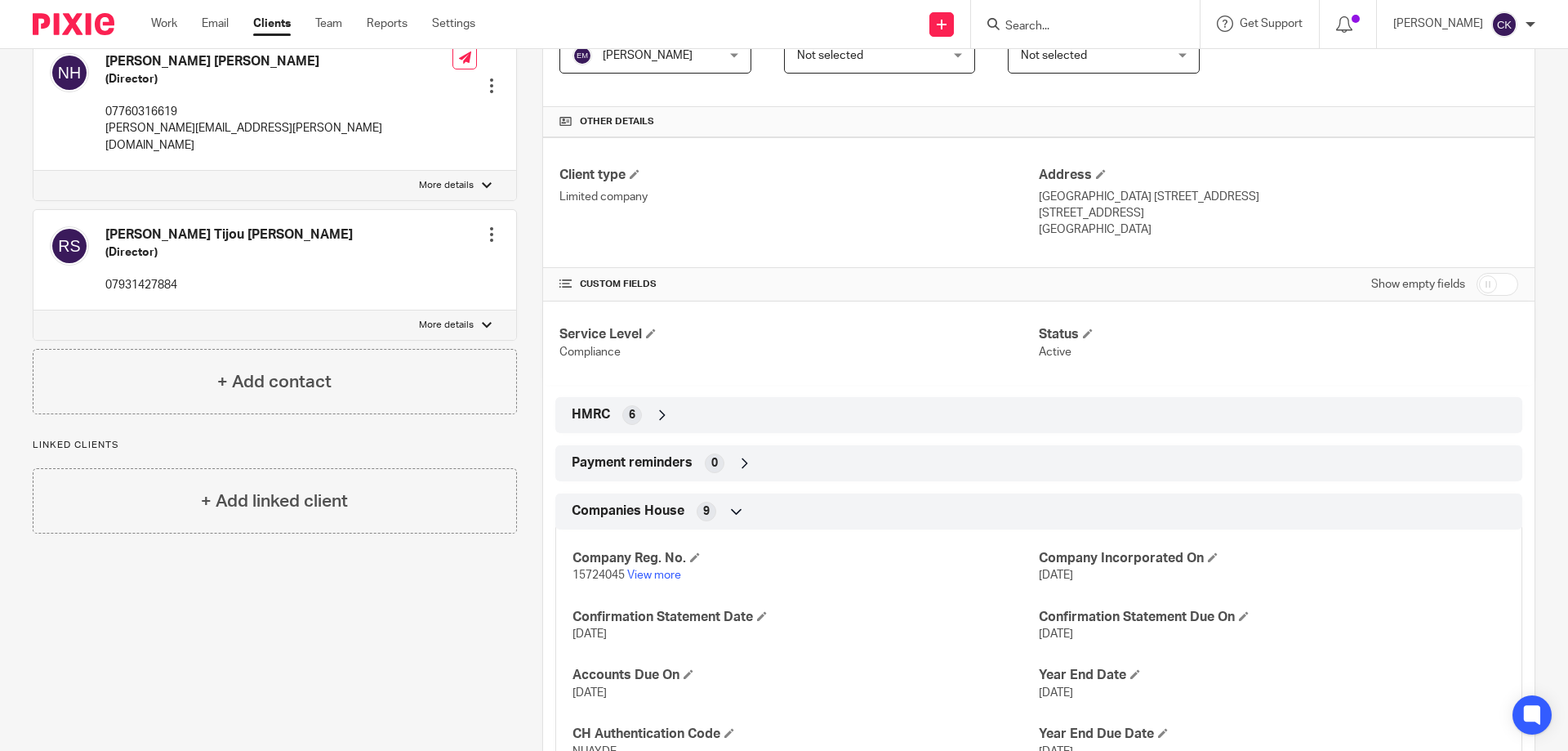
click at [1065, 26] on input "Search" at bounding box center [1077, 27] width 147 height 15
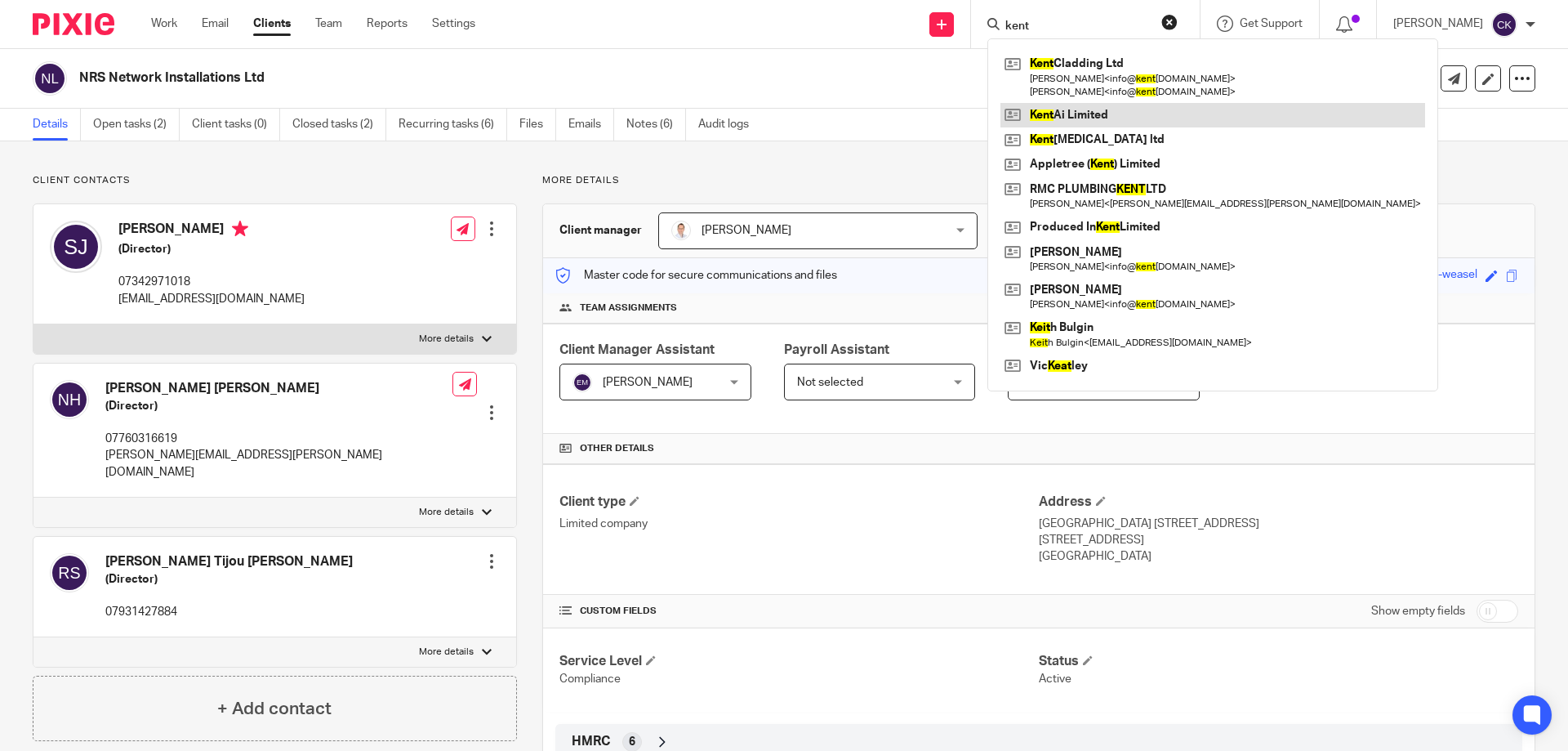
type input "kent"
click at [1080, 118] on link at bounding box center [1213, 115] width 425 height 25
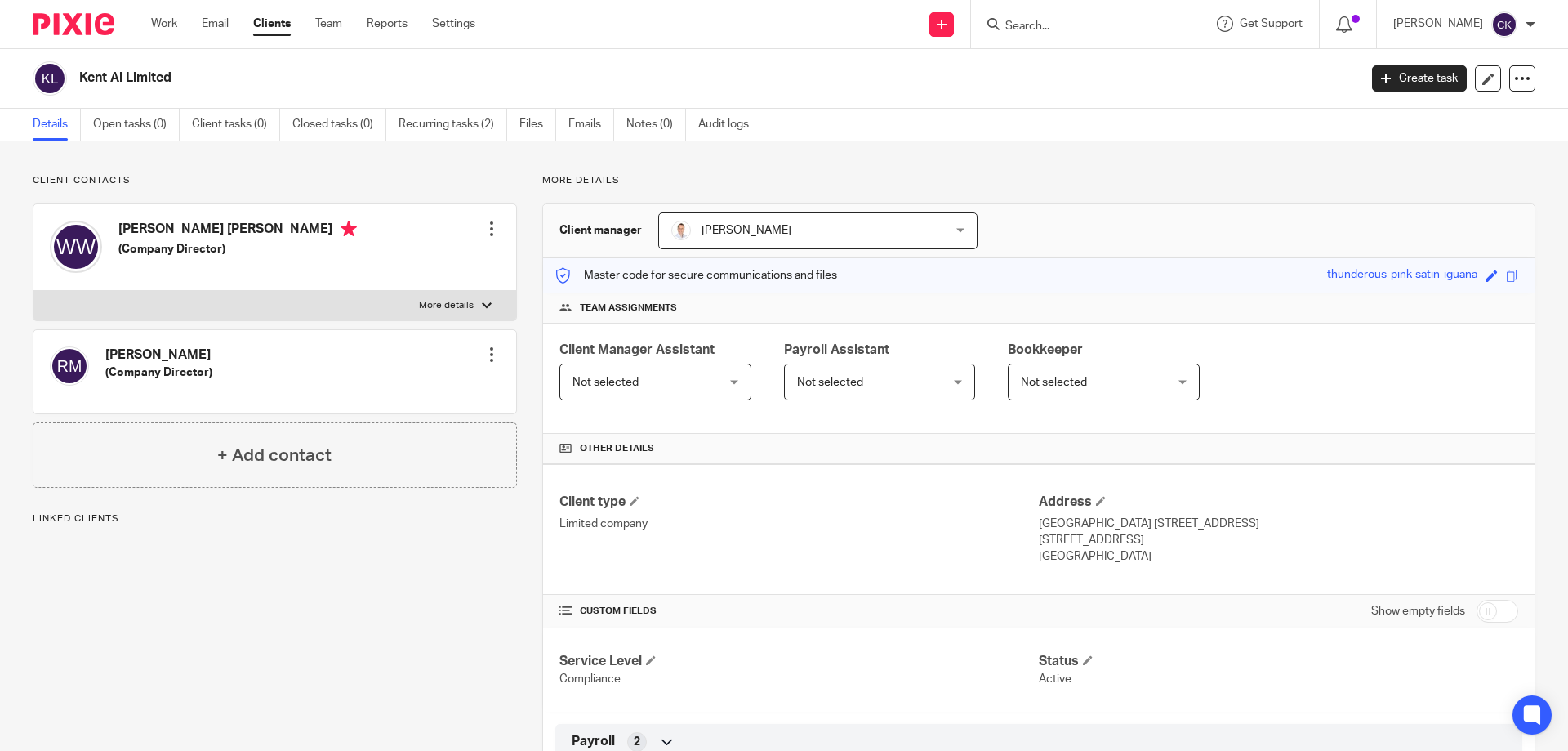
click at [1477, 613] on input "checkbox" at bounding box center [1497, 611] width 42 height 23
checkbox input "true"
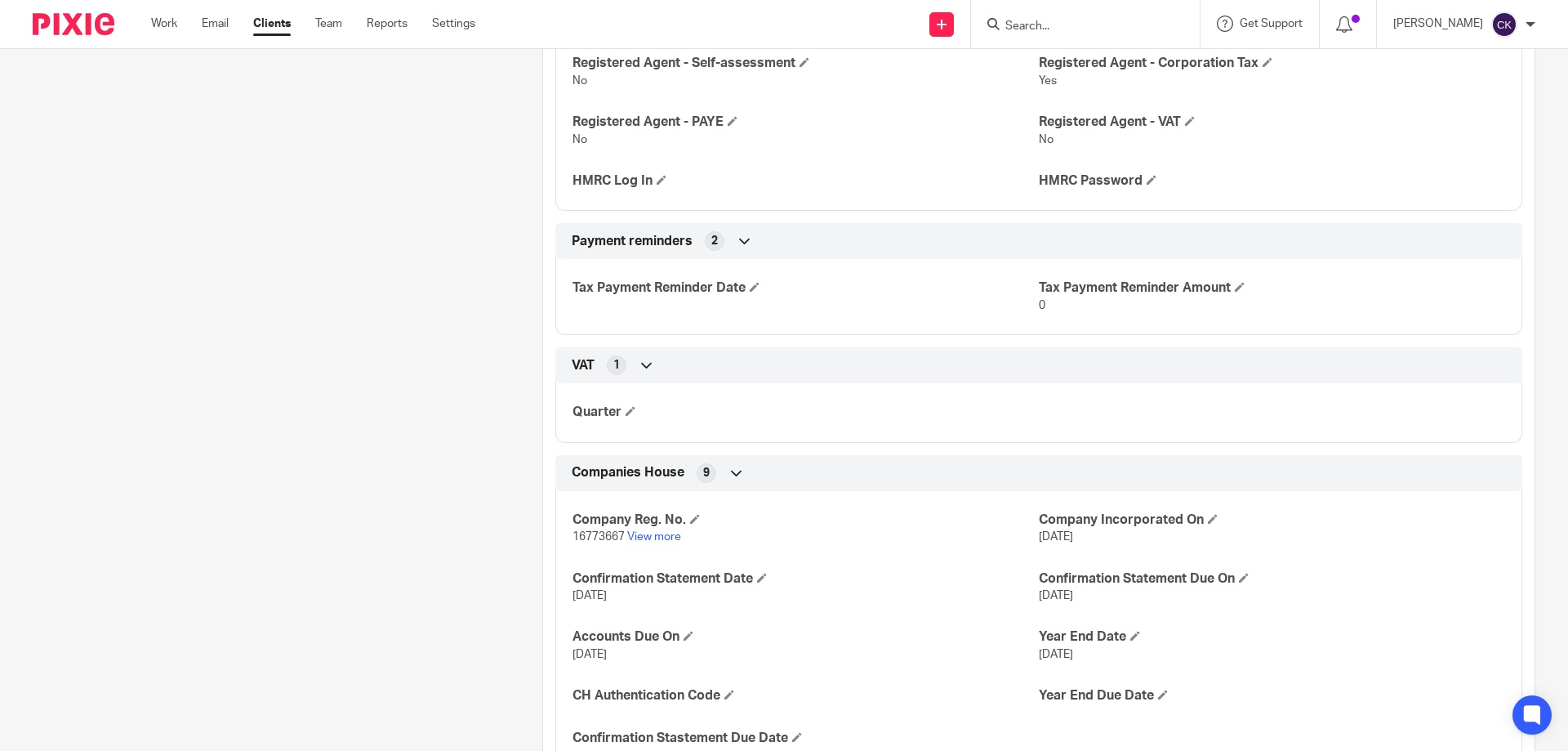
scroll to position [1308, 0]
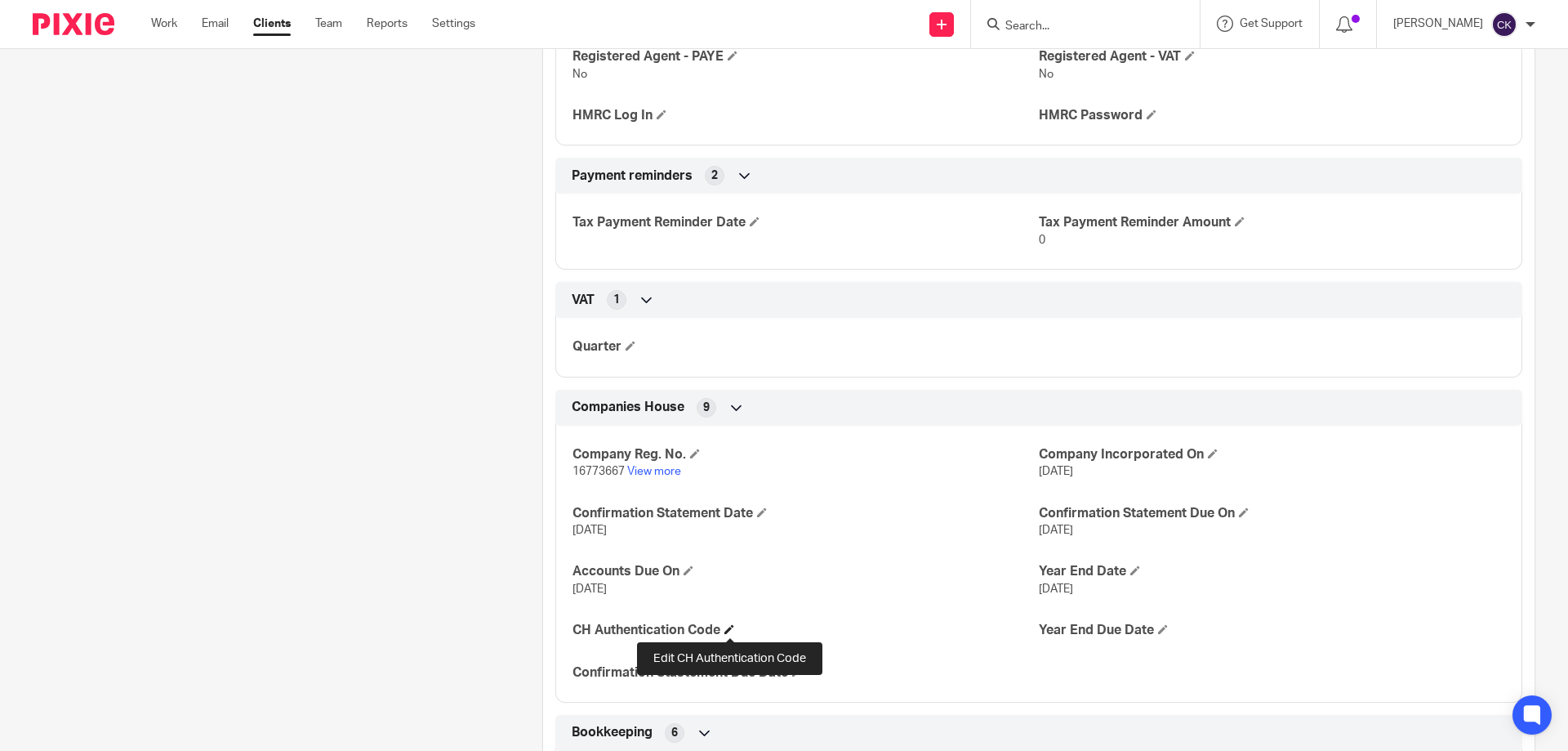
click at [728, 627] on span at bounding box center [729, 629] width 10 height 10
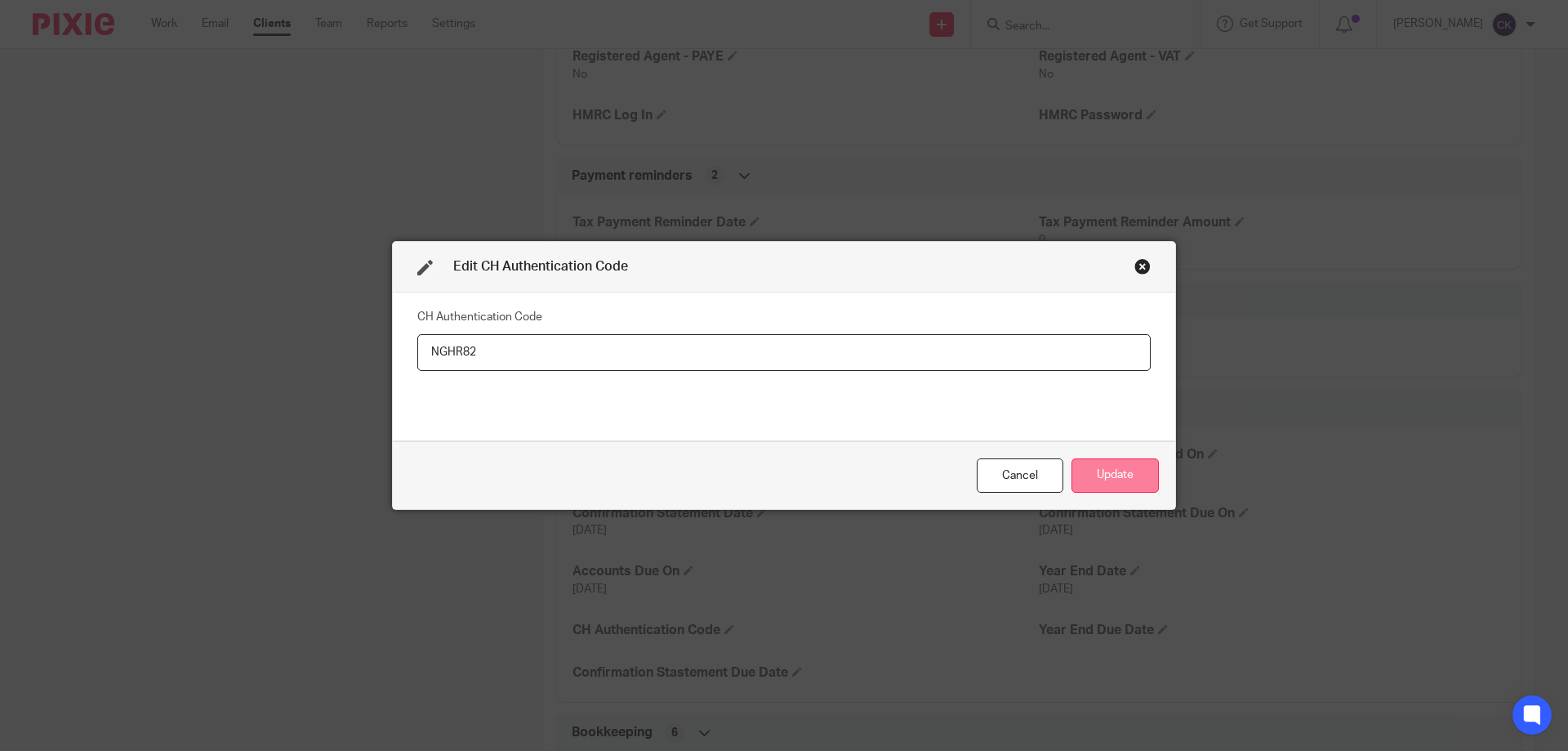
type input "NGHR82"
click at [1125, 483] on button "Update" at bounding box center [1115, 476] width 87 height 35
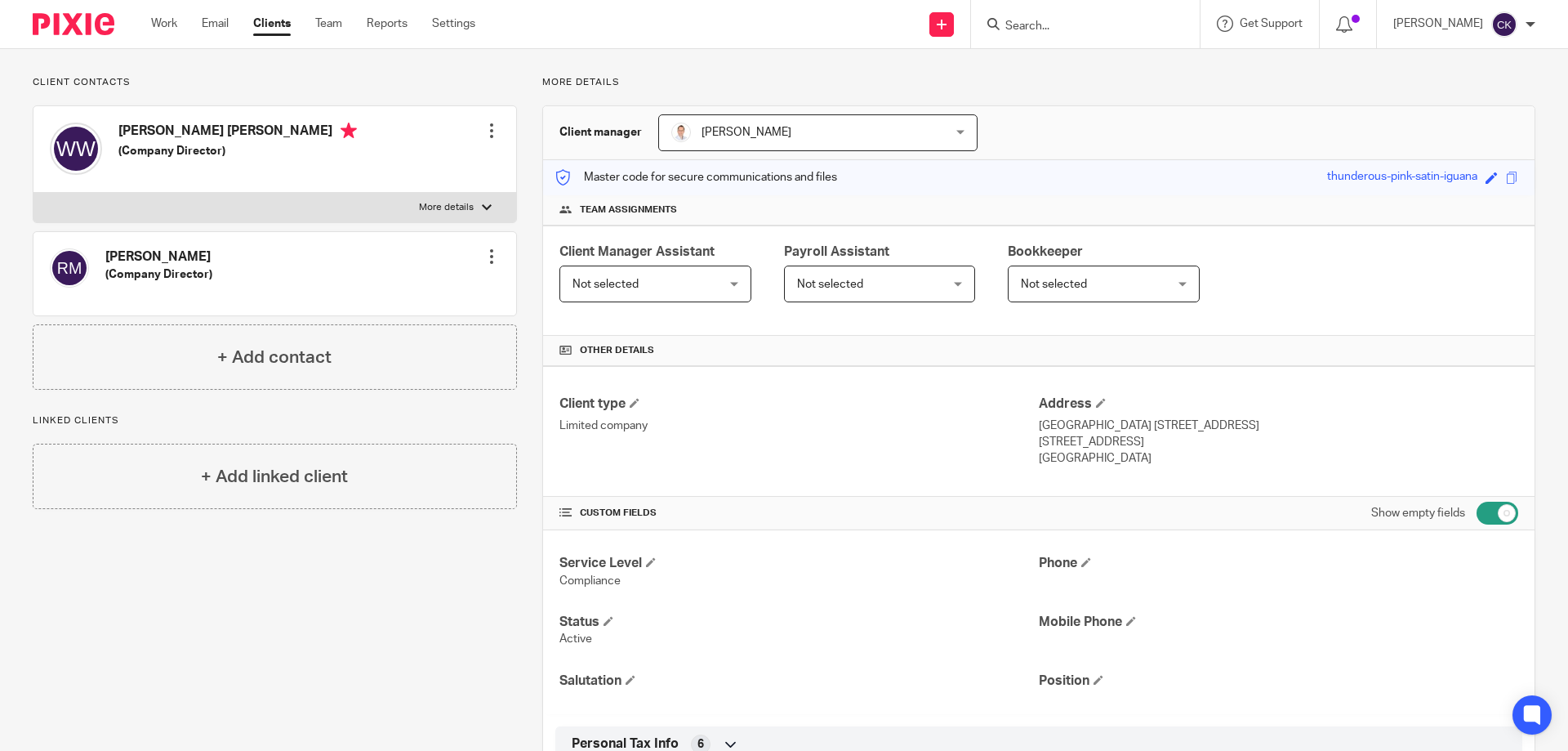
scroll to position [0, 0]
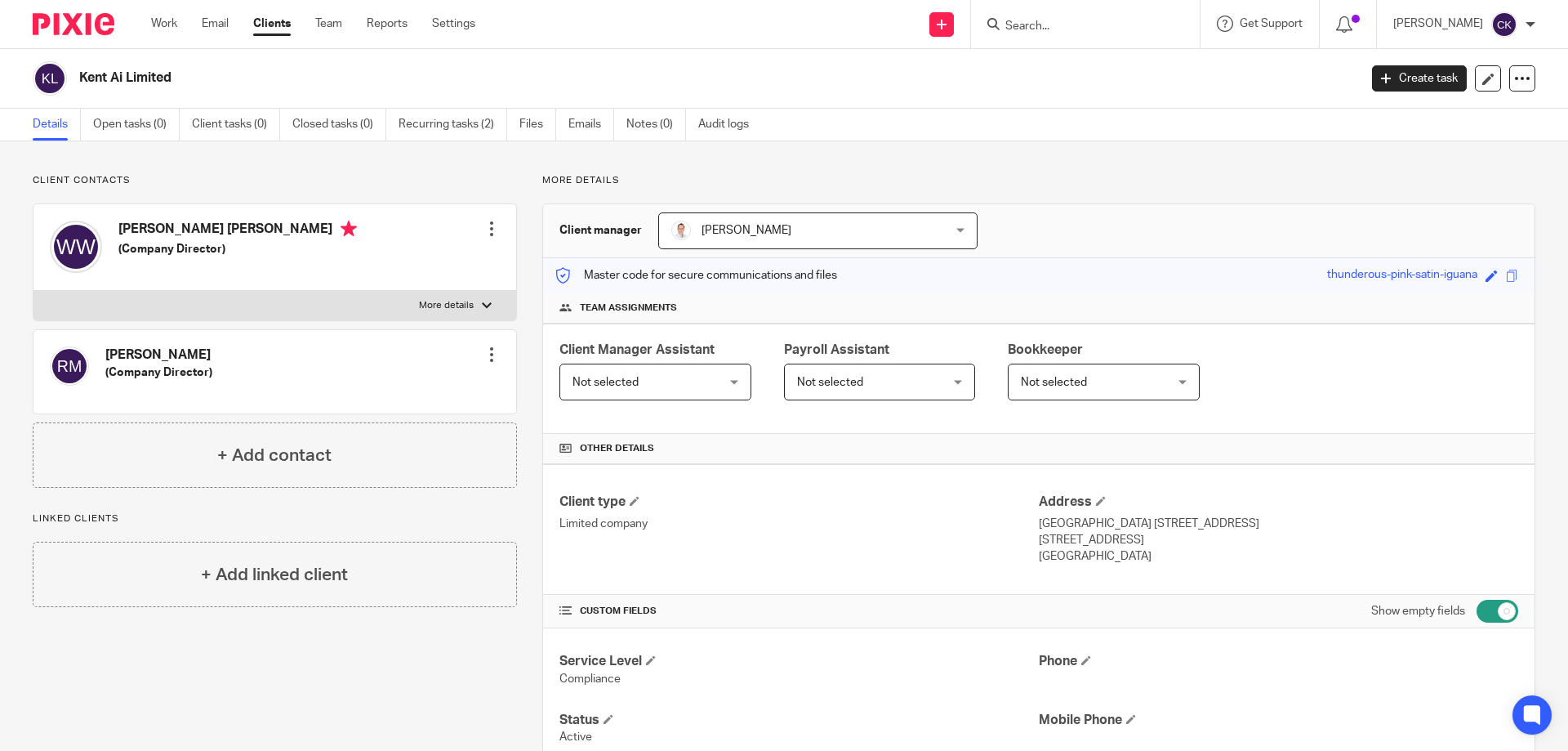
click at [722, 385] on div "Not selected Not selected" at bounding box center [655, 382] width 192 height 37
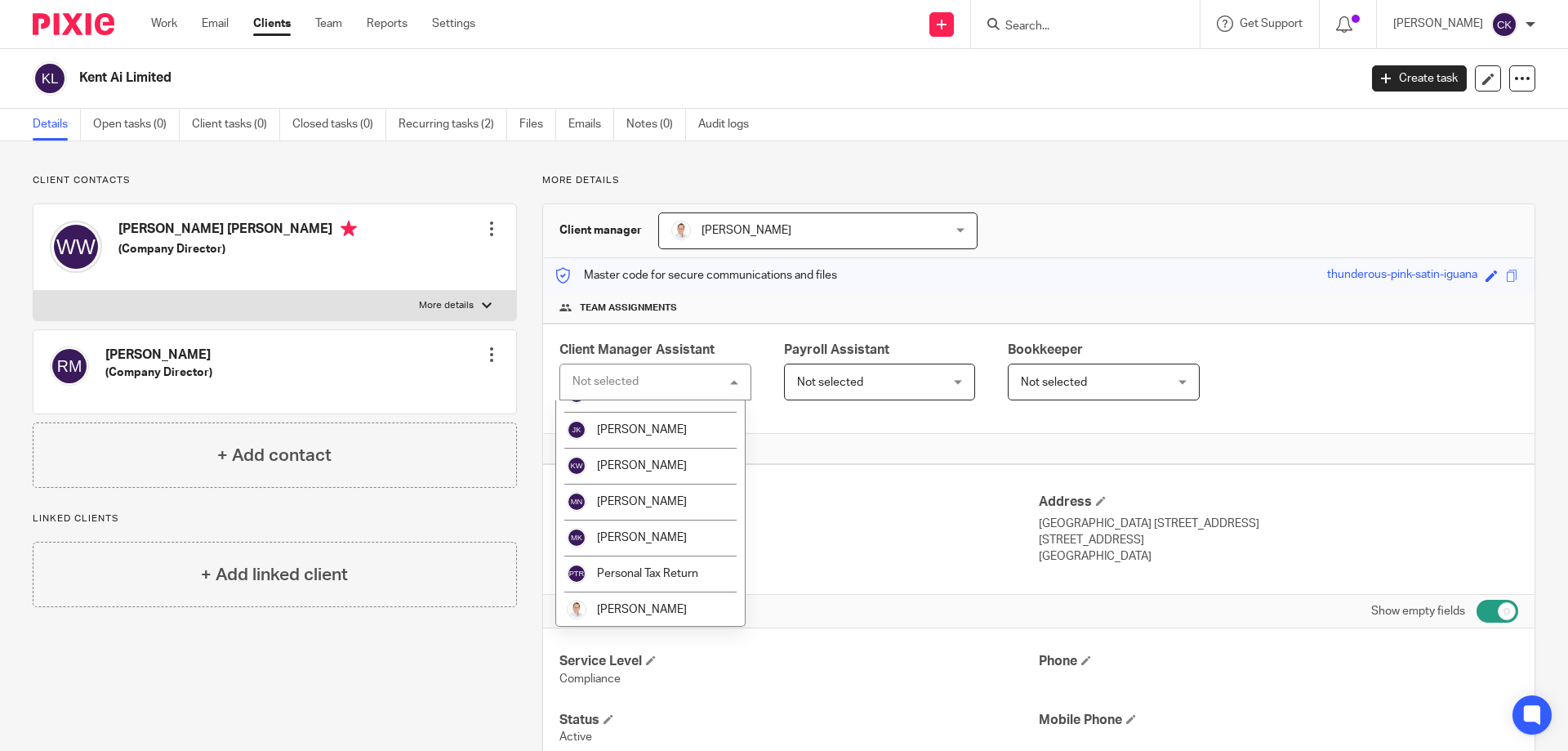
scroll to position [240, 0]
click at [673, 616] on li "[PERSON_NAME]" at bounding box center [650, 609] width 188 height 36
